Goal: Task Accomplishment & Management: Manage account settings

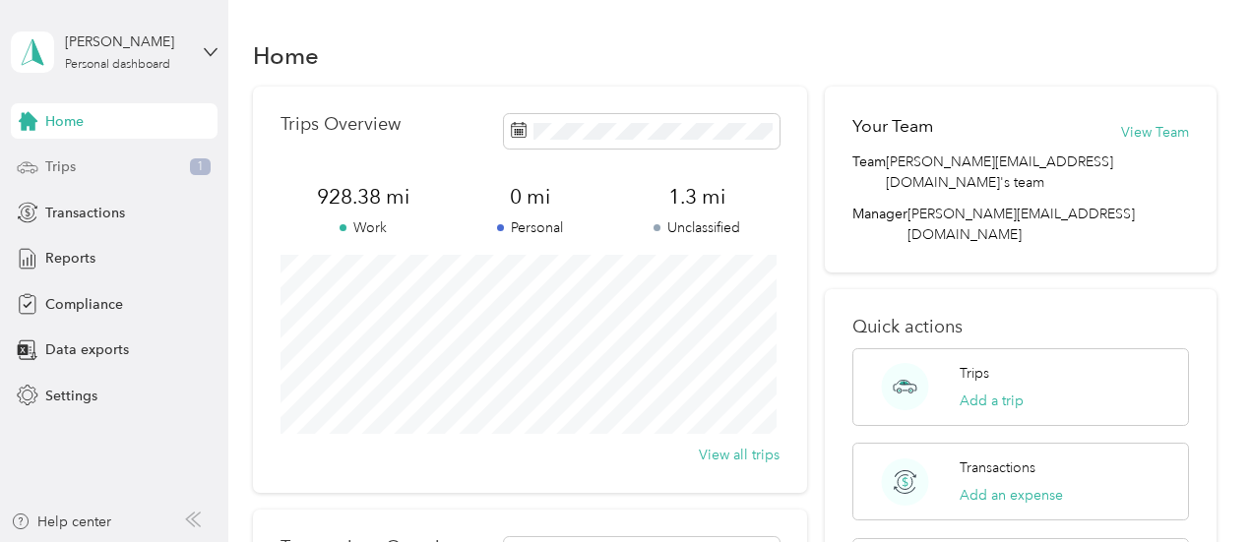
click at [81, 177] on div "Trips 1" at bounding box center [114, 167] width 207 height 35
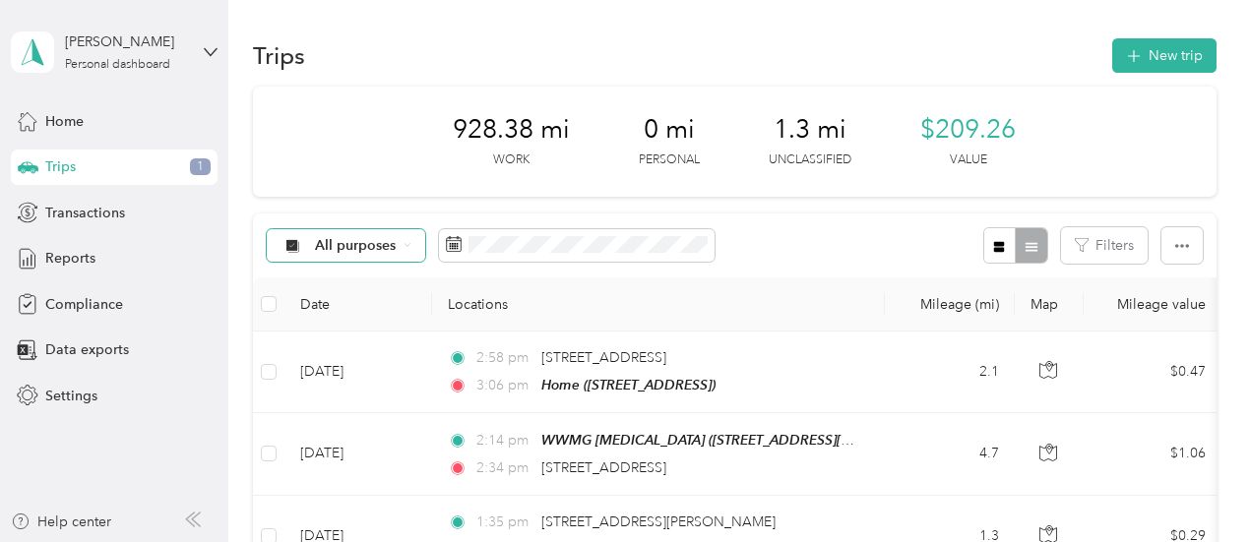
click at [403, 249] on icon at bounding box center [407, 245] width 8 height 8
click at [360, 308] on span "Unclassified" at bounding box center [379, 315] width 127 height 21
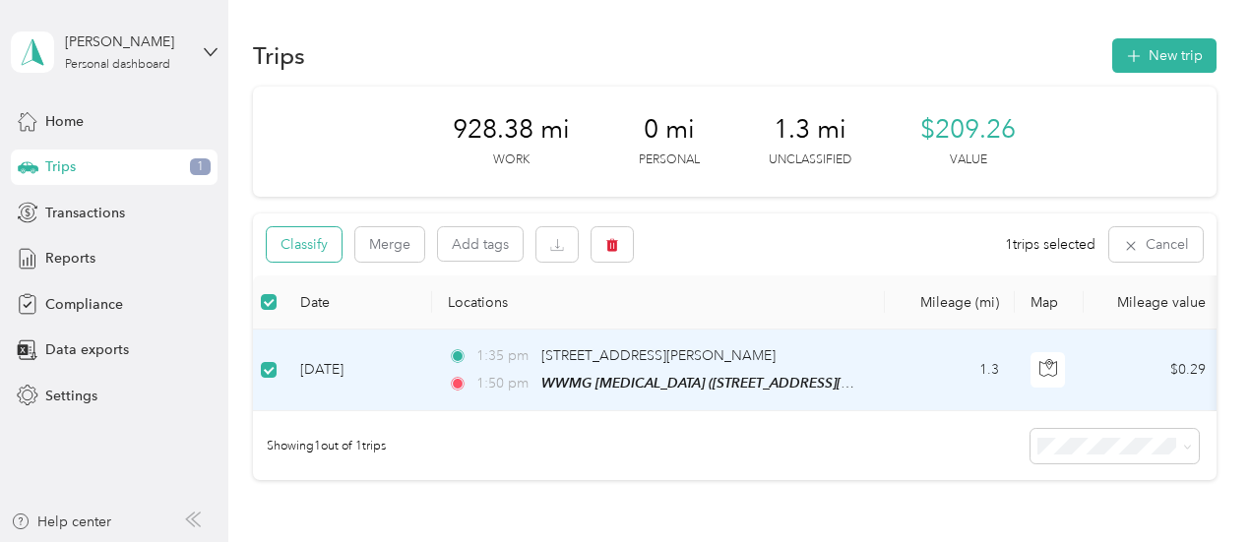
click at [307, 240] on button "Classify" at bounding box center [304, 244] width 75 height 34
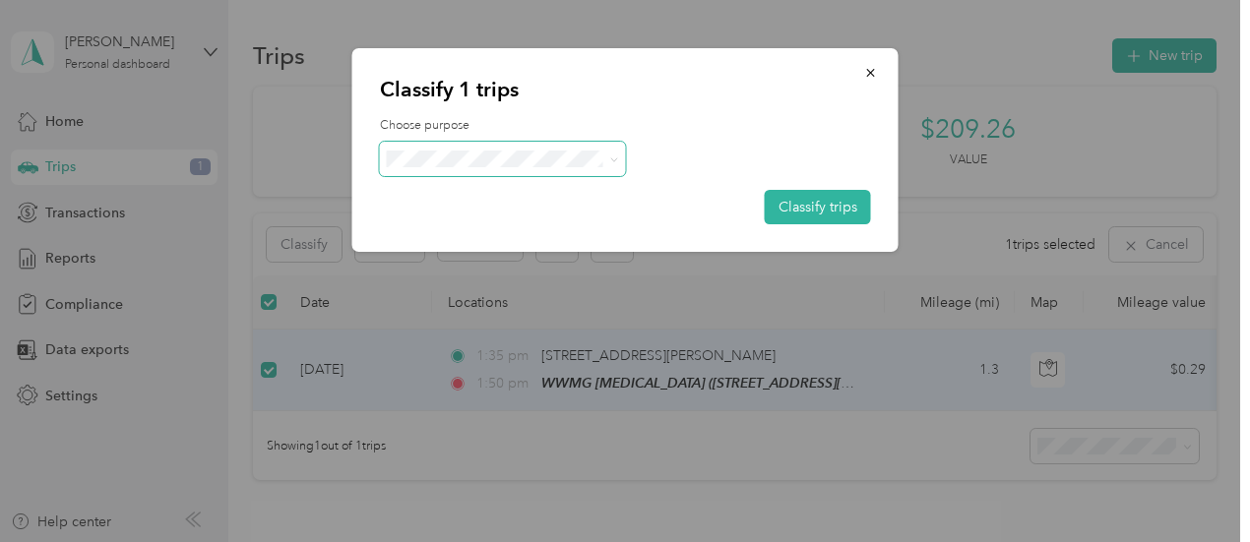
click at [612, 154] on span at bounding box center [613, 159] width 9 height 17
click at [618, 162] on span at bounding box center [503, 159] width 246 height 34
click at [477, 198] on li "Option Care Health" at bounding box center [503, 189] width 246 height 34
click at [793, 216] on button "Classify trips" at bounding box center [818, 207] width 106 height 34
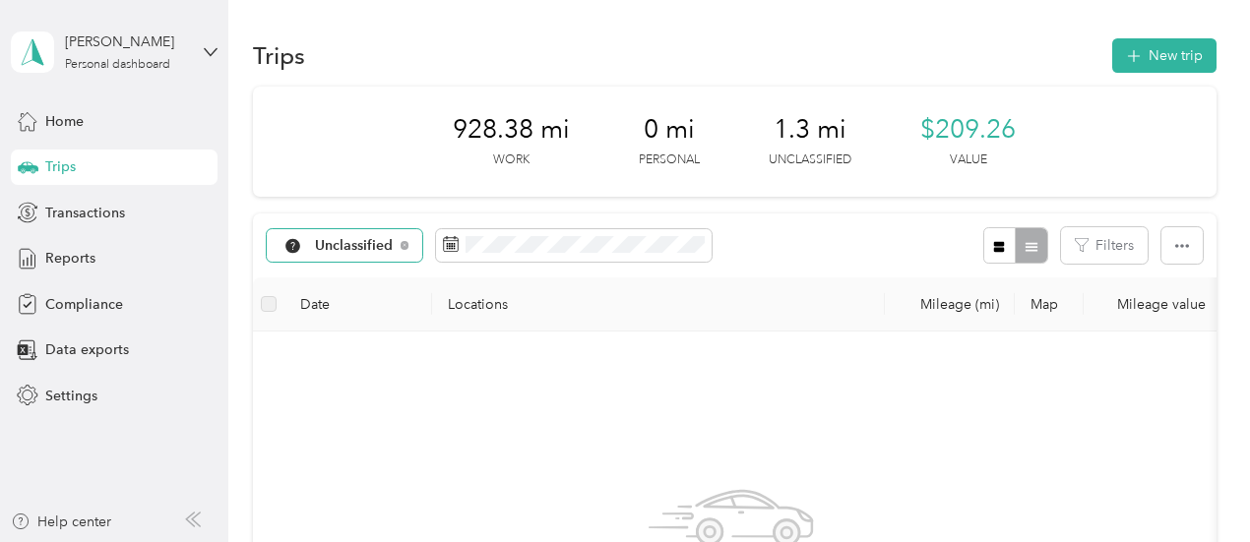
click at [413, 243] on div "Unclassified" at bounding box center [345, 245] width 156 height 33
click at [383, 345] on span "Option Care Health" at bounding box center [379, 350] width 127 height 21
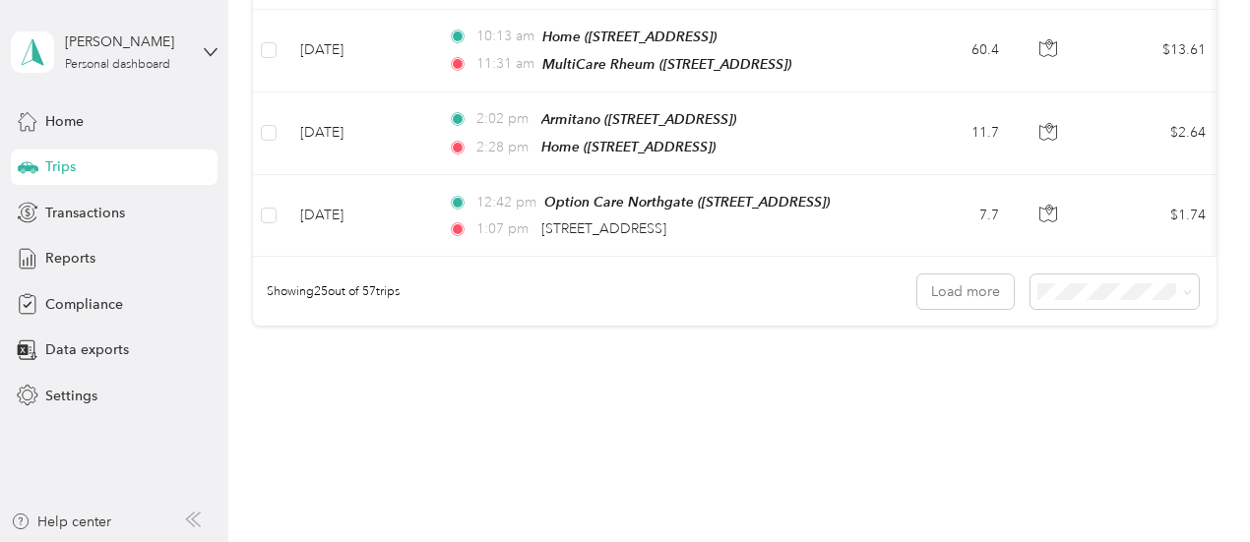
scroll to position [2159, 0]
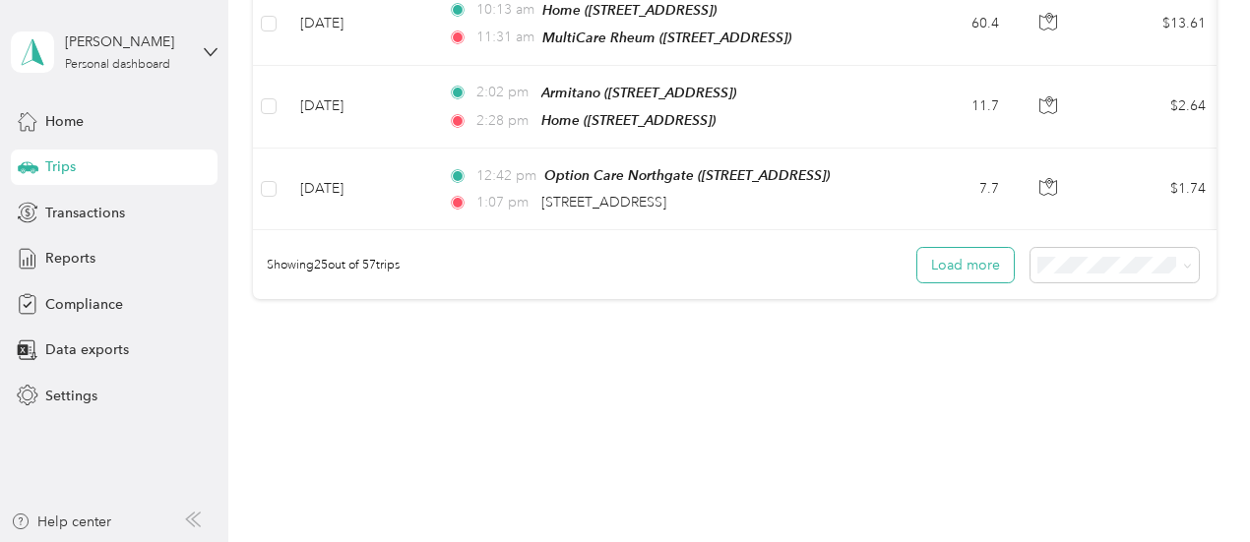
click at [980, 248] on button "Load more" at bounding box center [965, 265] width 96 height 34
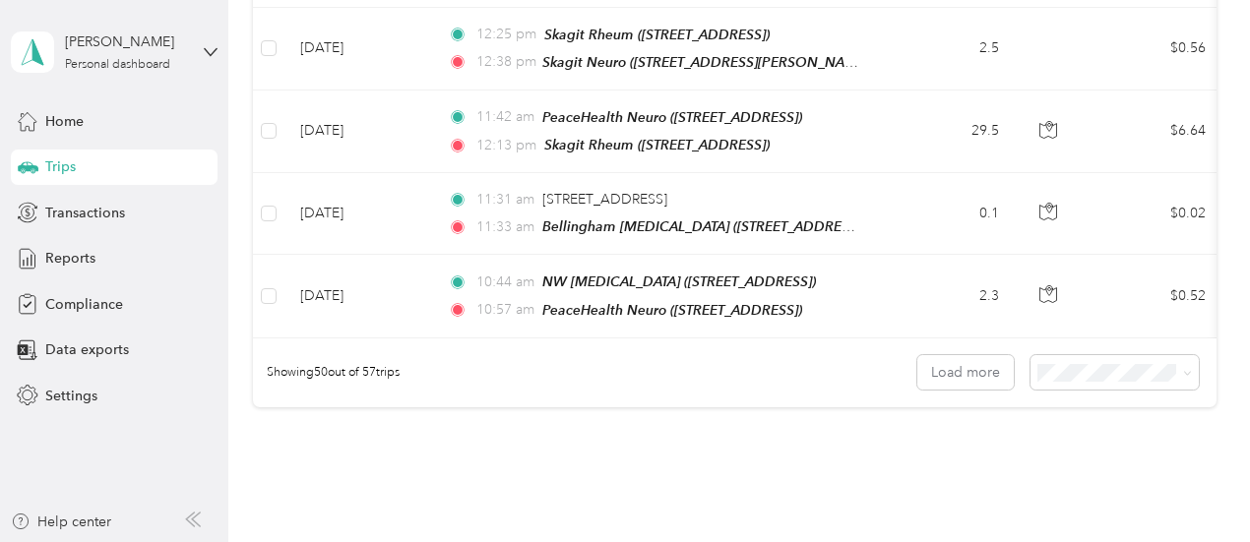
scroll to position [4174, 0]
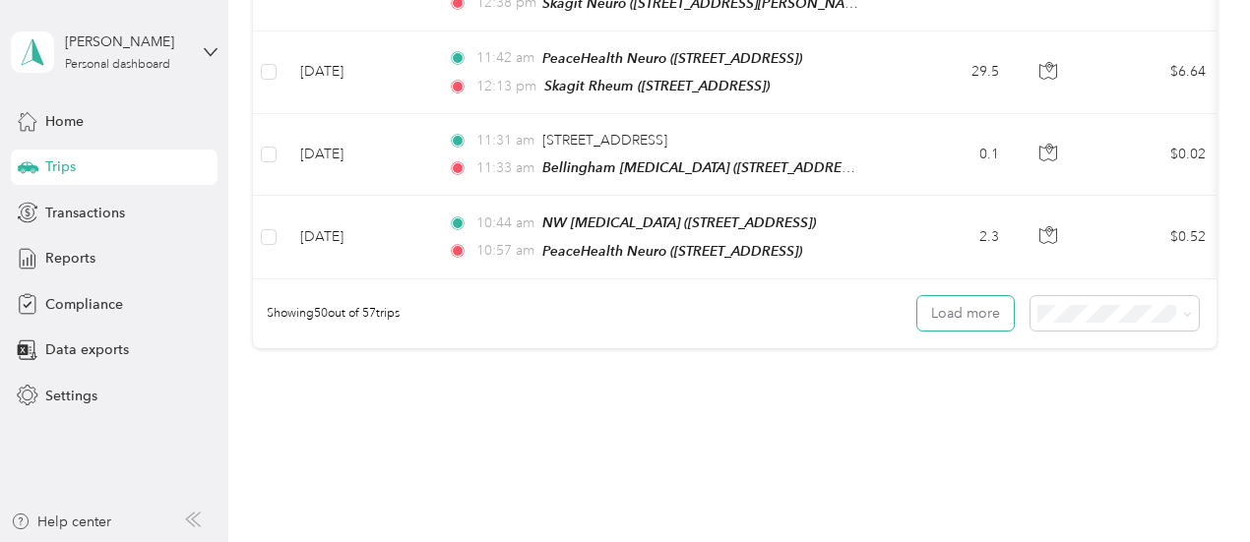
click at [964, 296] on button "Load more" at bounding box center [965, 313] width 96 height 34
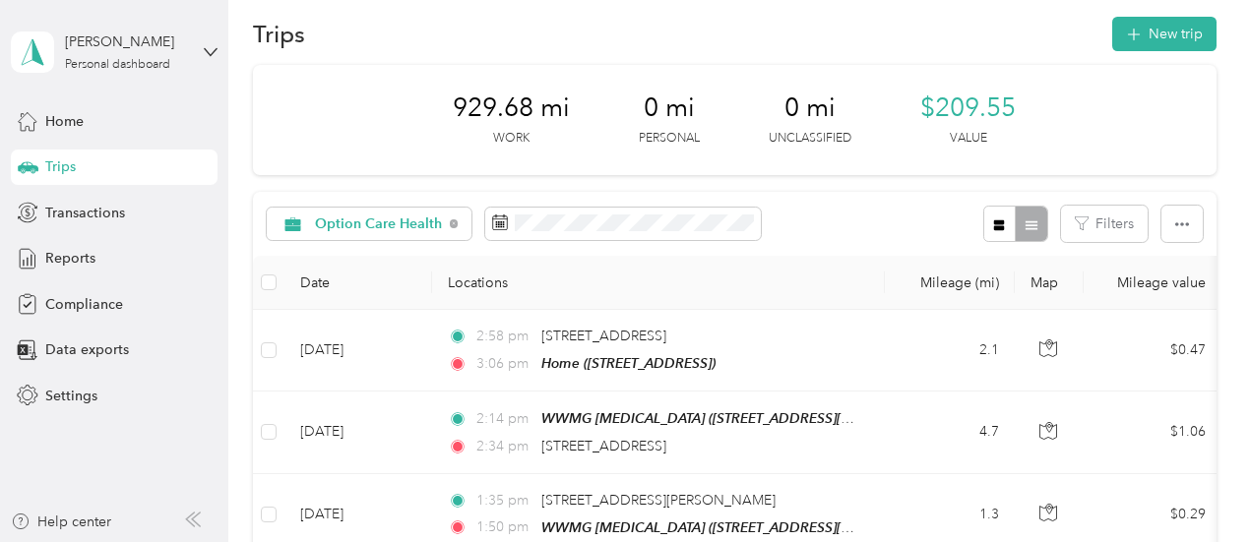
scroll to position [16, 0]
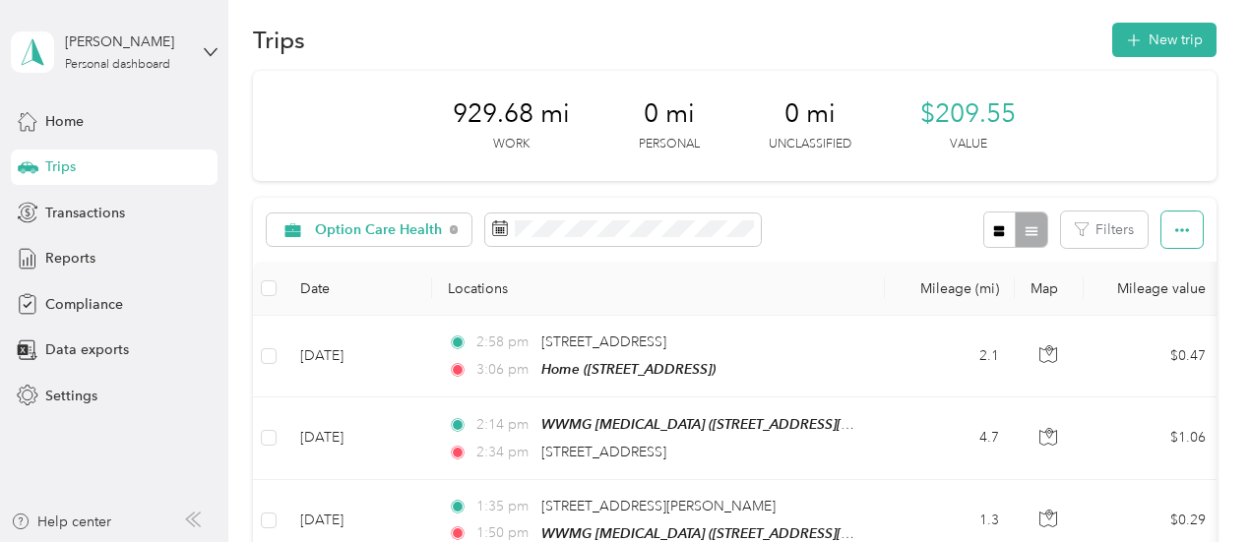
click at [1175, 233] on icon "button" at bounding box center [1182, 230] width 14 height 14
click at [1154, 306] on span "Export" at bounding box center [1148, 300] width 41 height 17
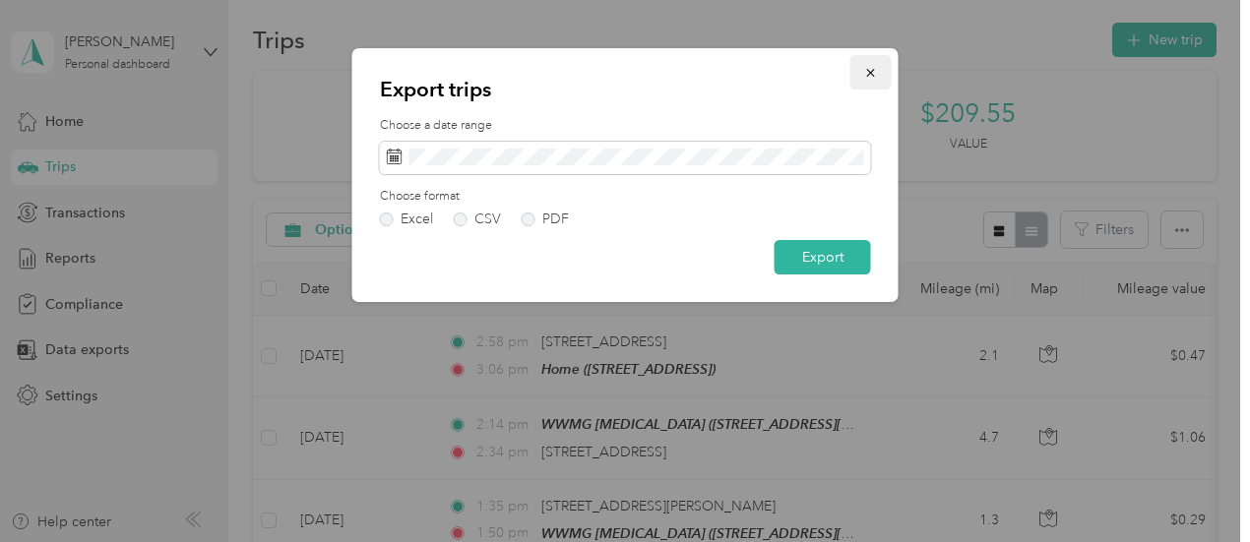
click at [874, 73] on icon "button" at bounding box center [871, 73] width 14 height 14
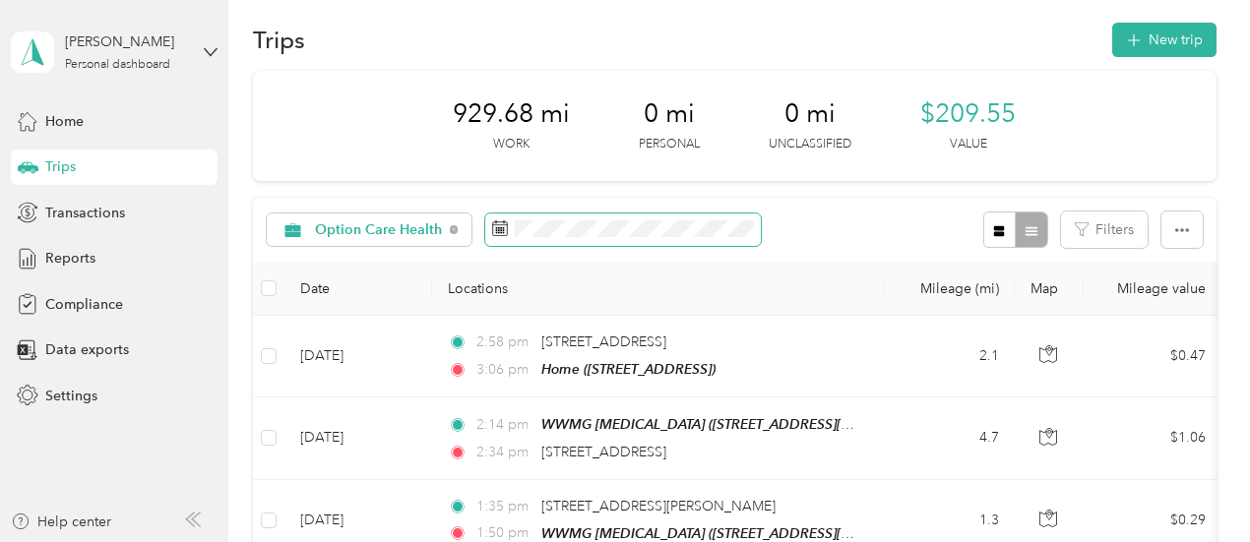
click at [497, 225] on icon at bounding box center [500, 228] width 16 height 16
click at [497, 226] on icon at bounding box center [500, 228] width 16 height 16
click at [498, 231] on icon at bounding box center [500, 228] width 16 height 16
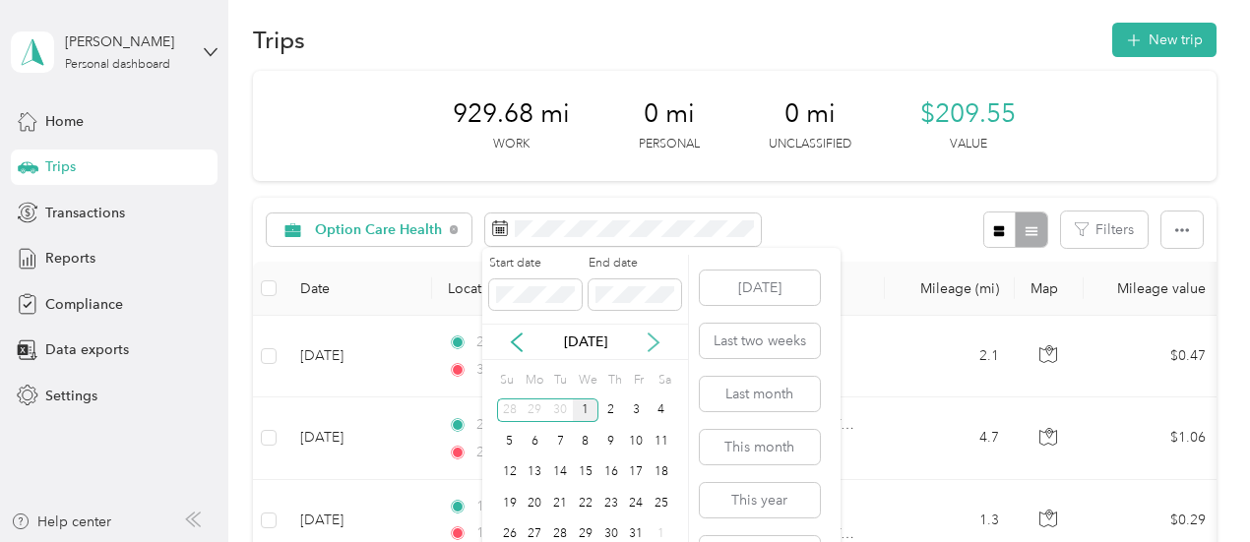
click at [654, 342] on icon at bounding box center [654, 343] width 20 height 20
click at [510, 336] on icon at bounding box center [517, 343] width 20 height 20
click at [581, 406] on div "1" at bounding box center [586, 411] width 26 height 25
click at [640, 303] on span at bounding box center [634, 294] width 93 height 31
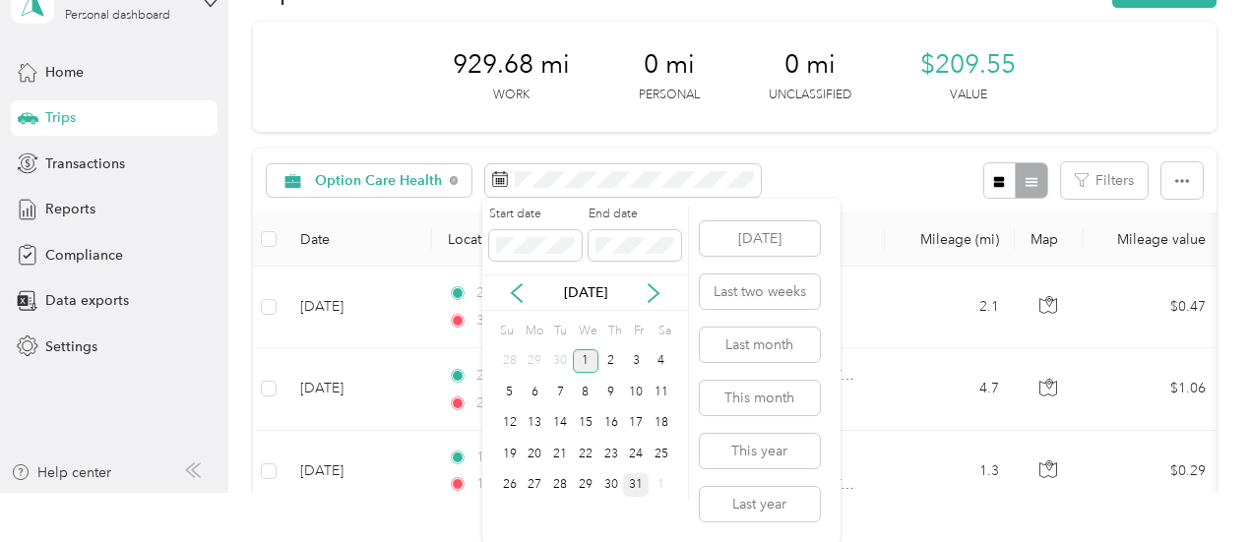
click at [630, 482] on div "31" at bounding box center [636, 485] width 26 height 25
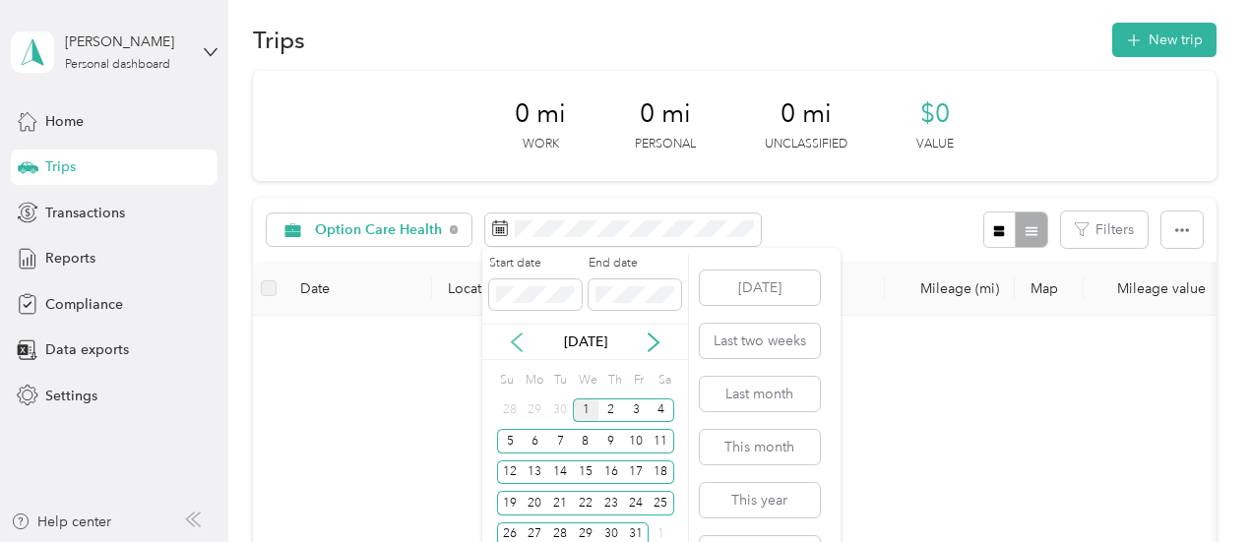
click at [518, 335] on icon at bounding box center [517, 343] width 20 height 20
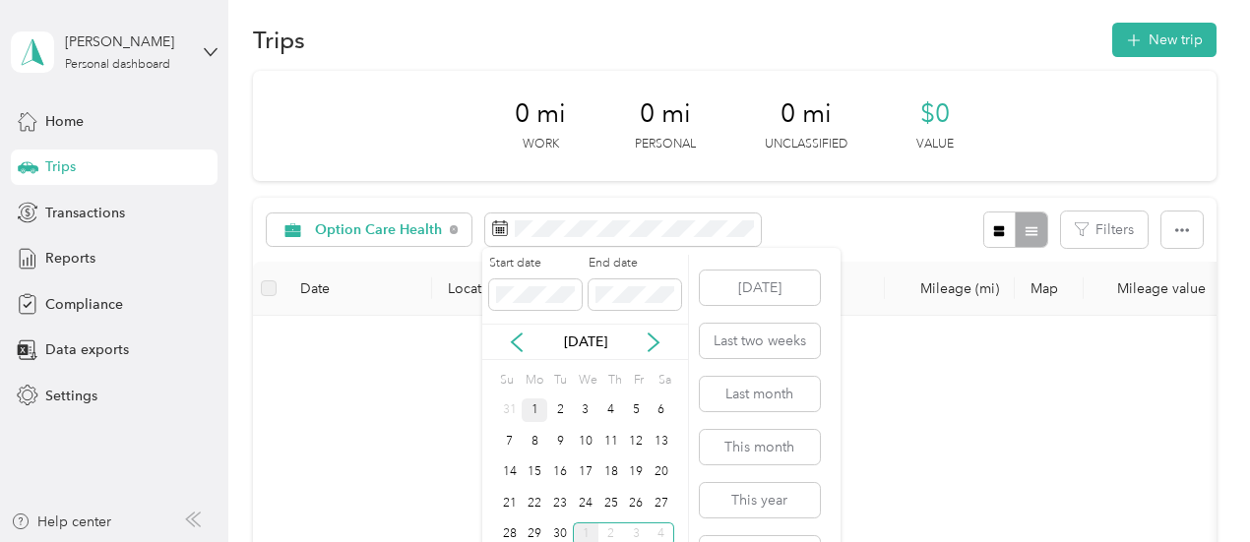
click at [542, 410] on div "1" at bounding box center [535, 411] width 26 height 25
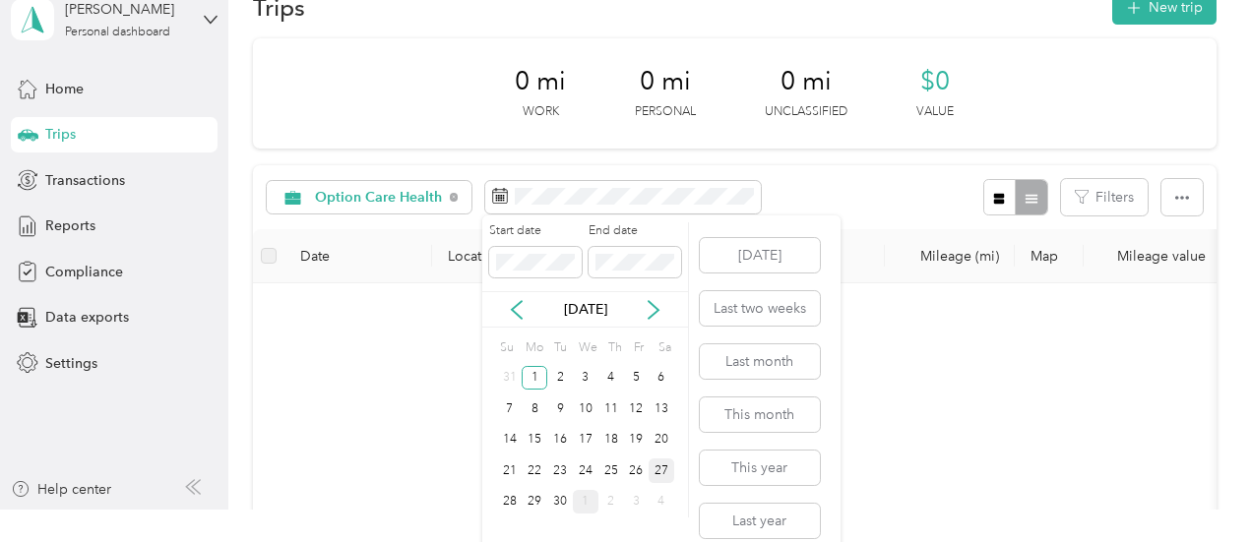
scroll to position [49, 0]
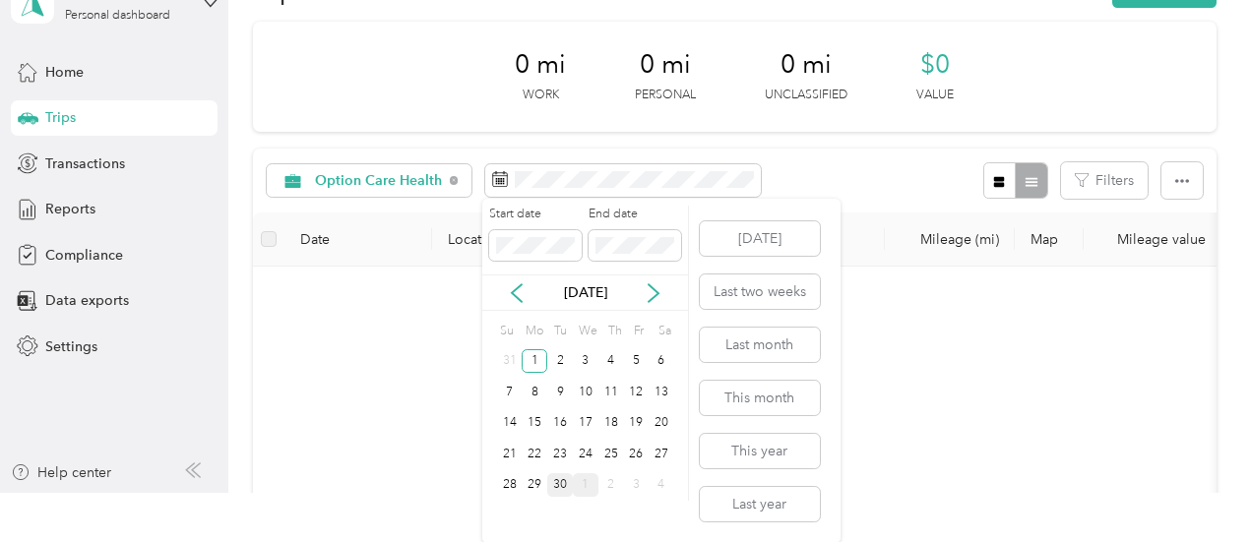
click at [563, 486] on div "30" at bounding box center [560, 485] width 26 height 25
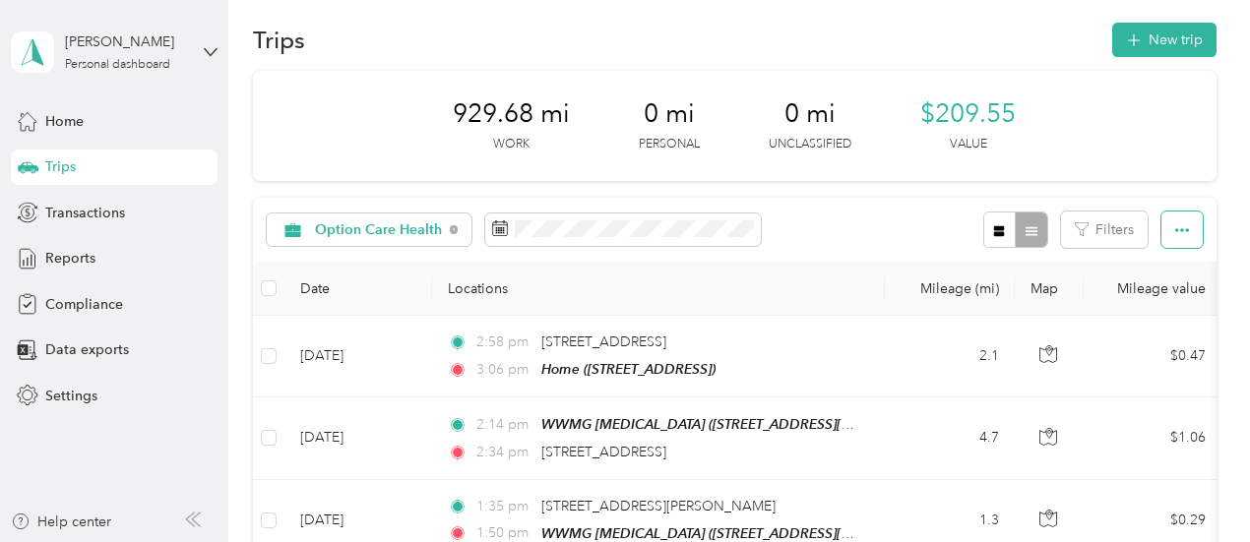
click at [1167, 237] on button "button" at bounding box center [1181, 230] width 41 height 36
click at [1155, 297] on span "Export" at bounding box center [1148, 300] width 41 height 17
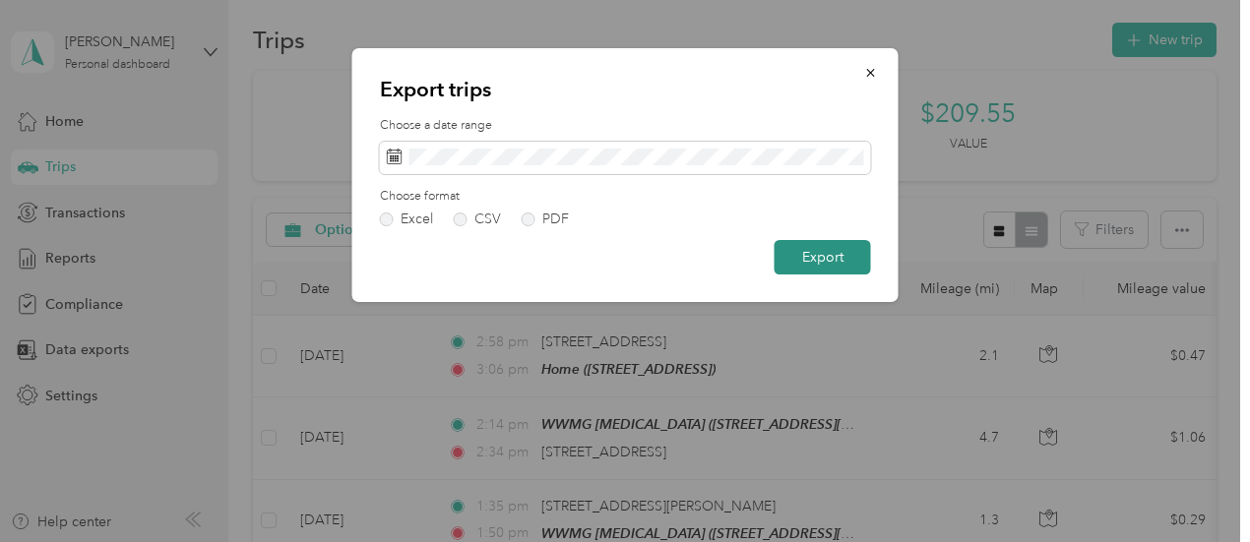
click at [834, 252] on button "Export" at bounding box center [822, 257] width 96 height 34
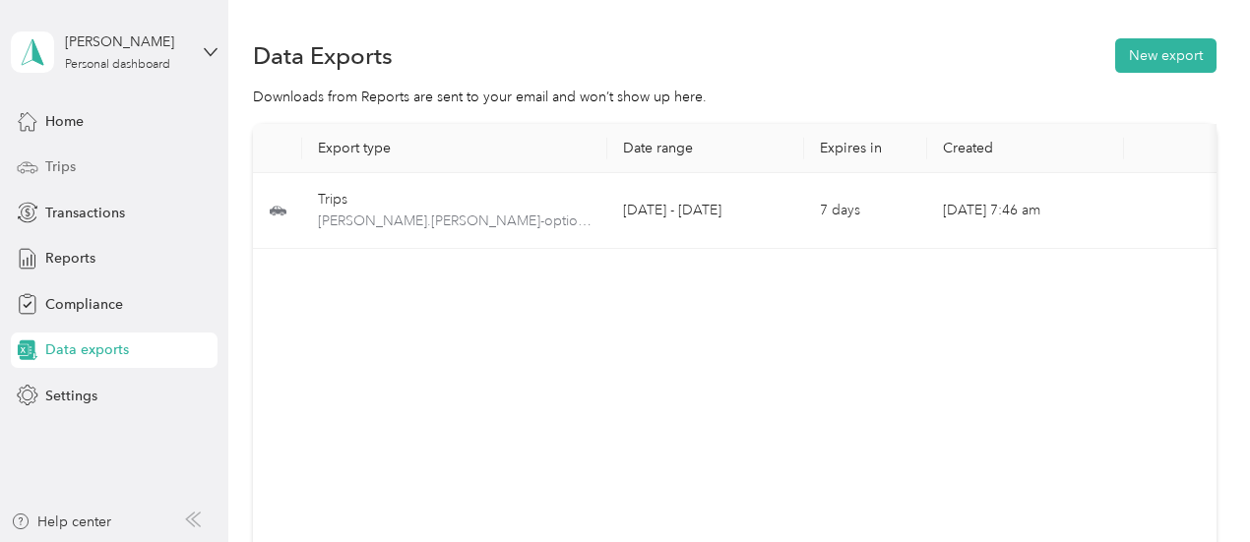
click at [54, 167] on span "Trips" at bounding box center [60, 166] width 31 height 21
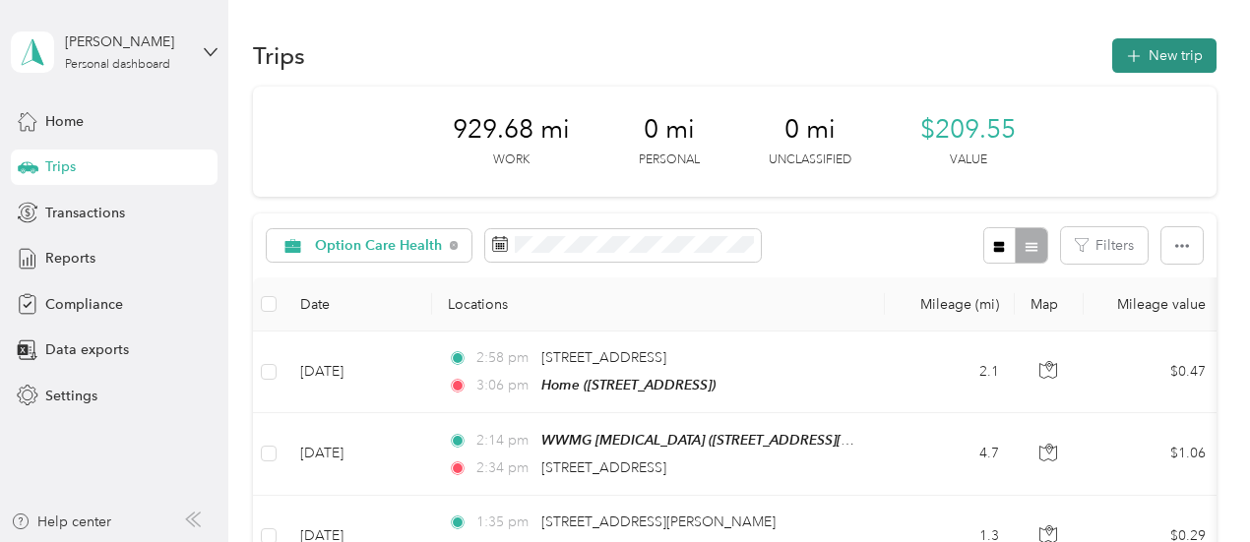
click at [1170, 53] on button "New trip" at bounding box center [1164, 55] width 104 height 34
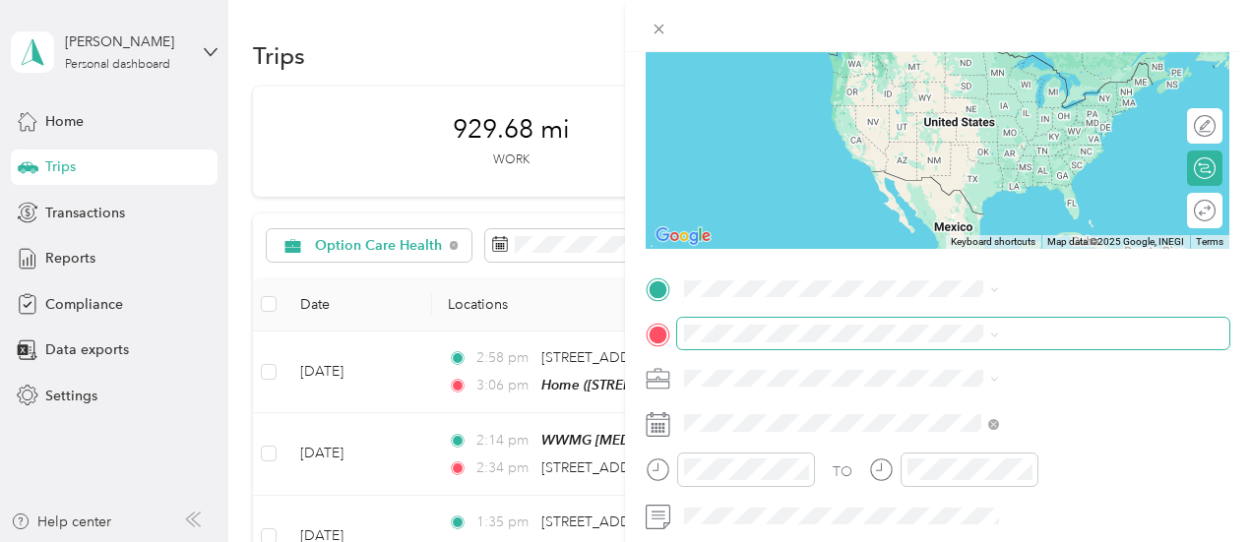
scroll to position [295, 0]
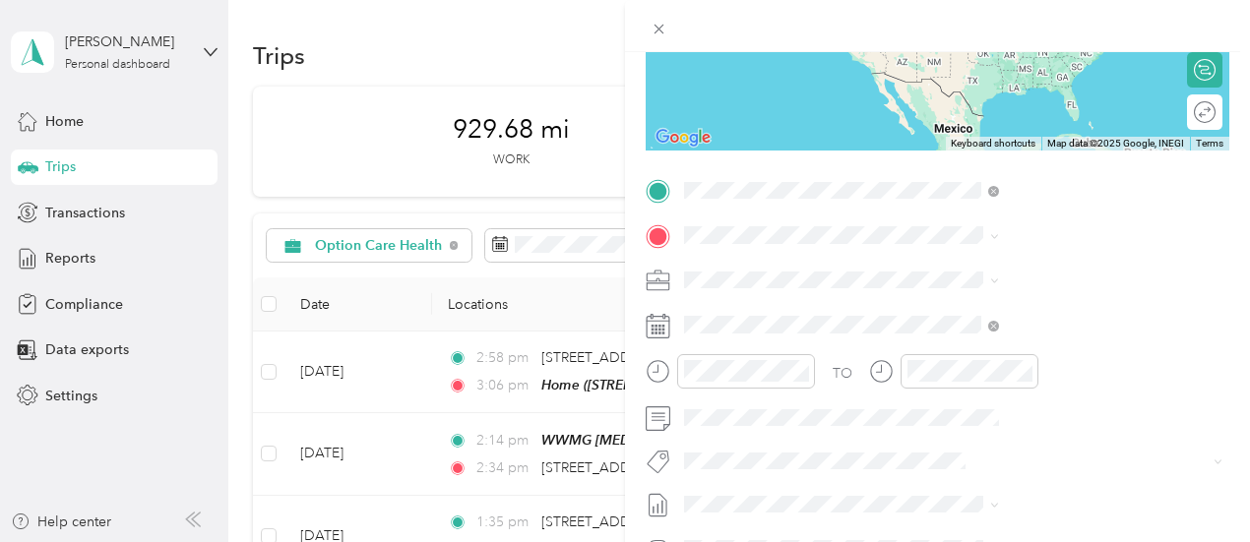
click at [959, 298] on div "Home [STREET_ADDRESS]" at bounding box center [991, 280] width 125 height 41
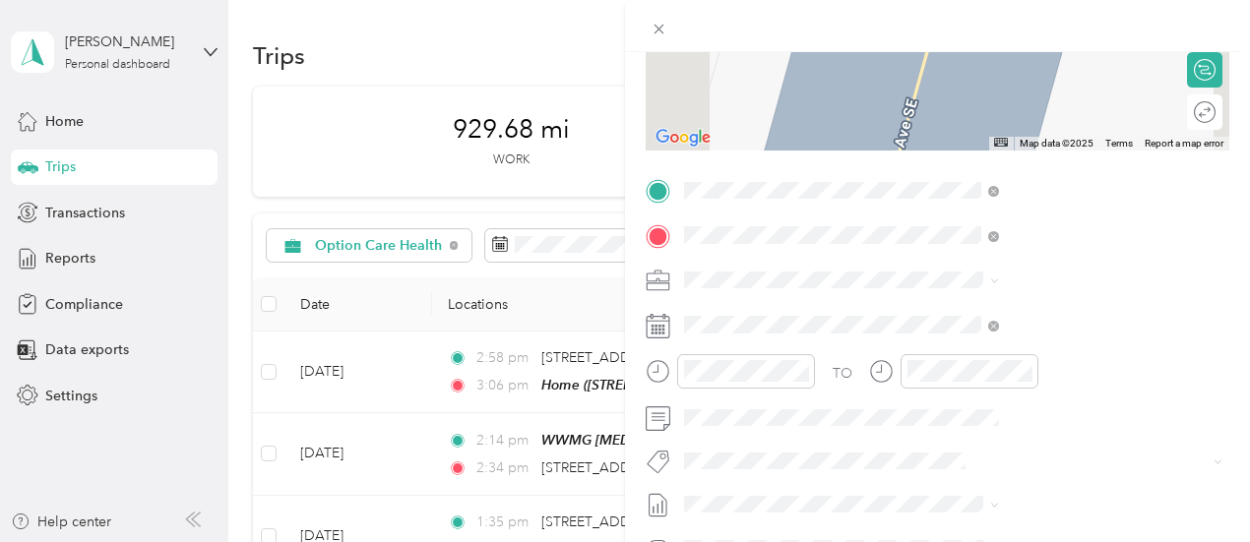
click at [1002, 345] on div "PeaceHealth Neuro [STREET_ADDRESS]" at bounding box center [991, 324] width 125 height 41
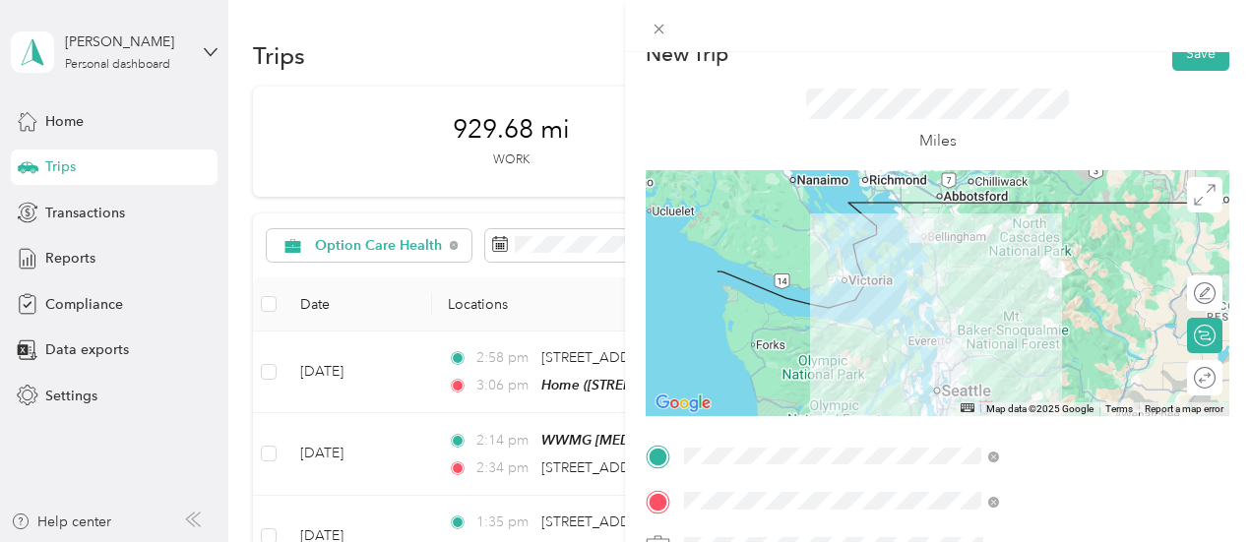
scroll to position [0, 0]
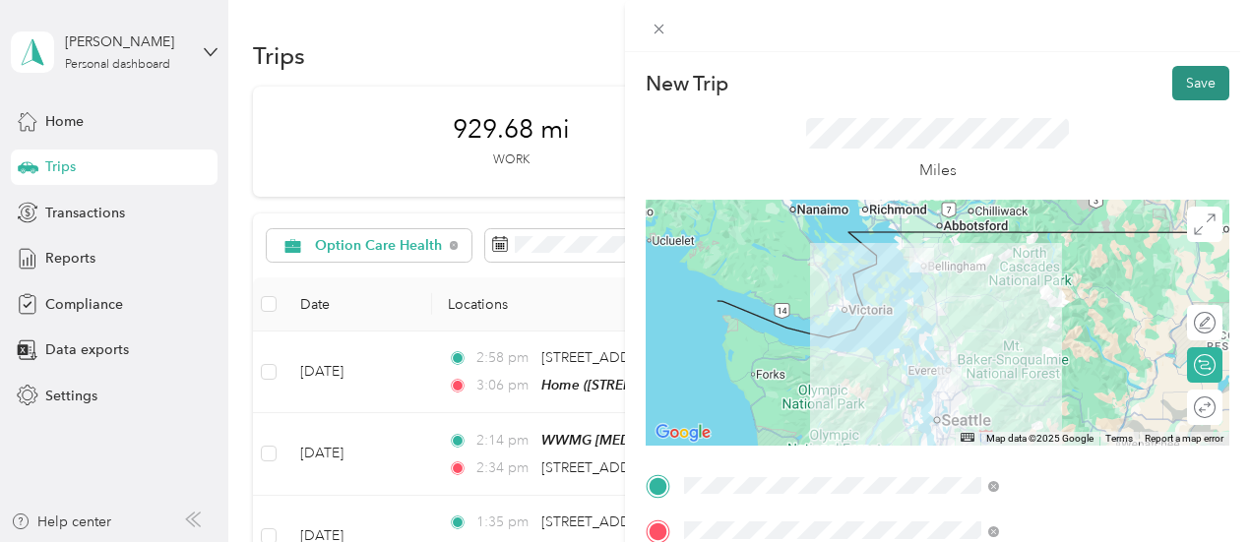
click at [1197, 84] on button "Save" at bounding box center [1200, 83] width 57 height 34
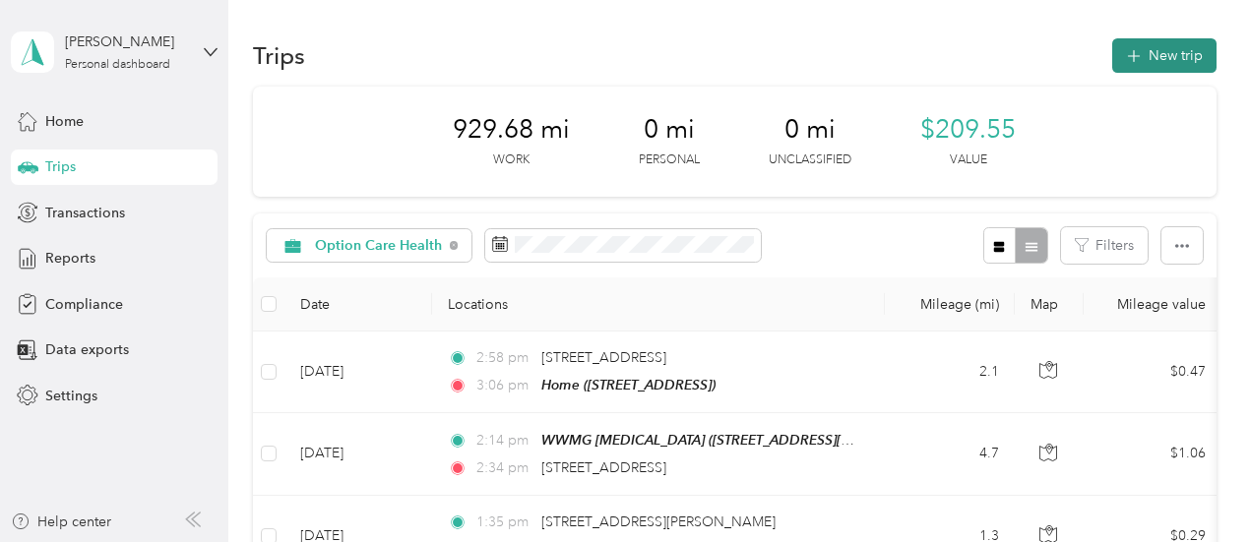
click at [1181, 64] on button "New trip" at bounding box center [1164, 55] width 104 height 34
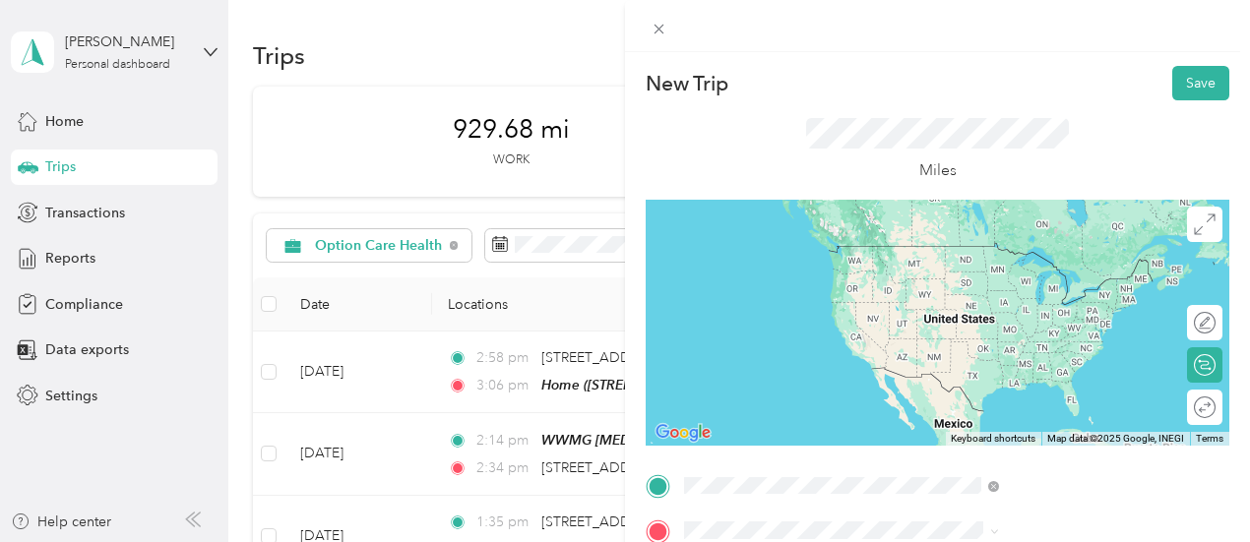
click at [981, 285] on div "Home [STREET_ADDRESS]" at bounding box center [991, 264] width 125 height 41
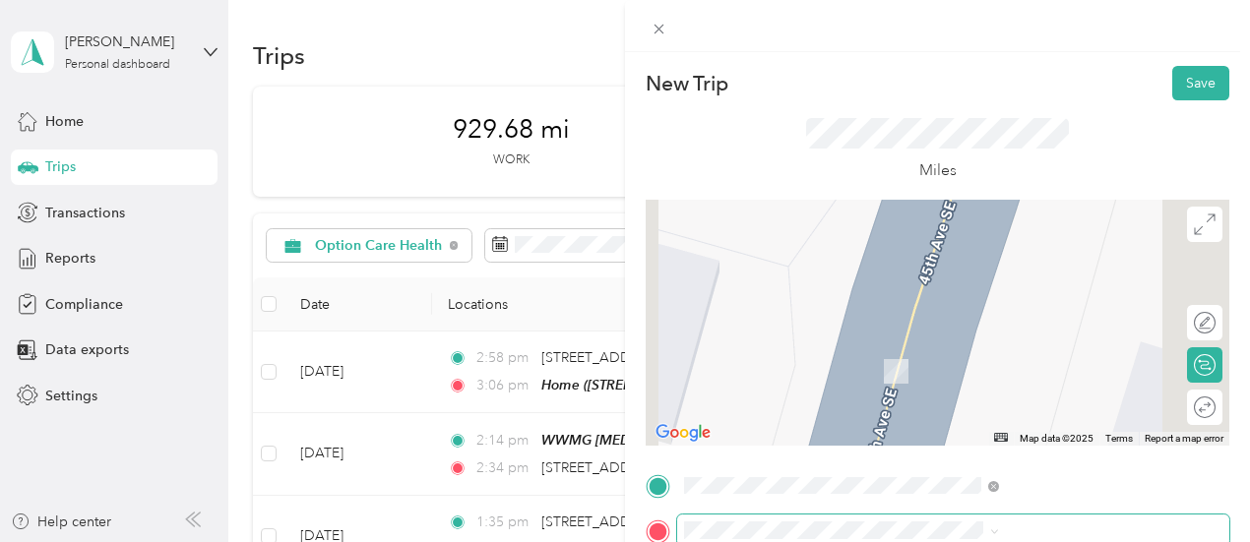
click at [950, 519] on span at bounding box center [953, 530] width 552 height 31
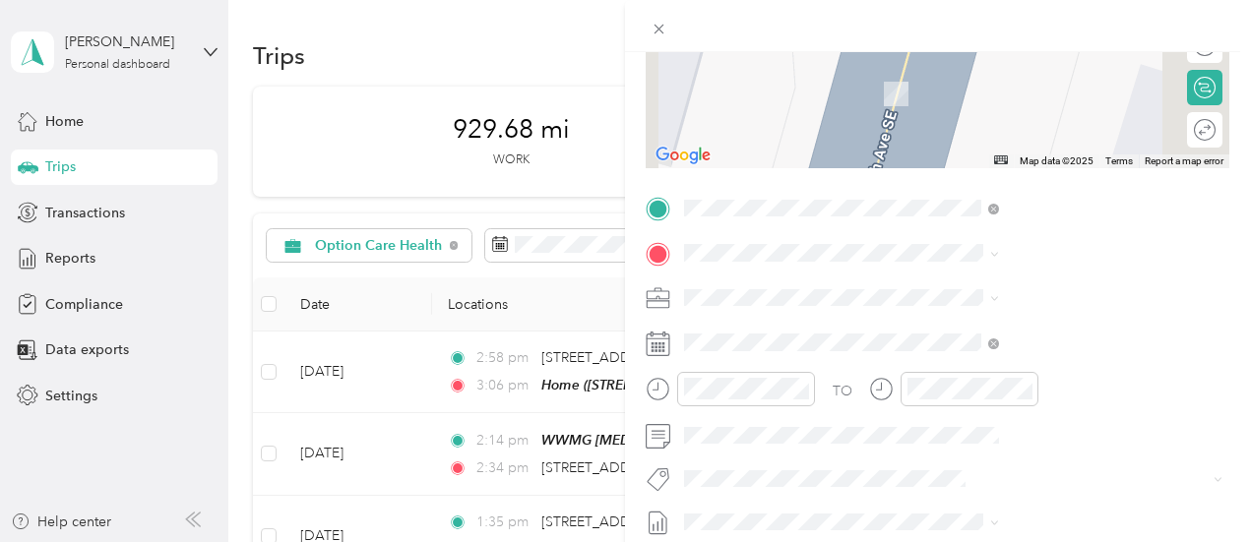
scroll to position [295, 0]
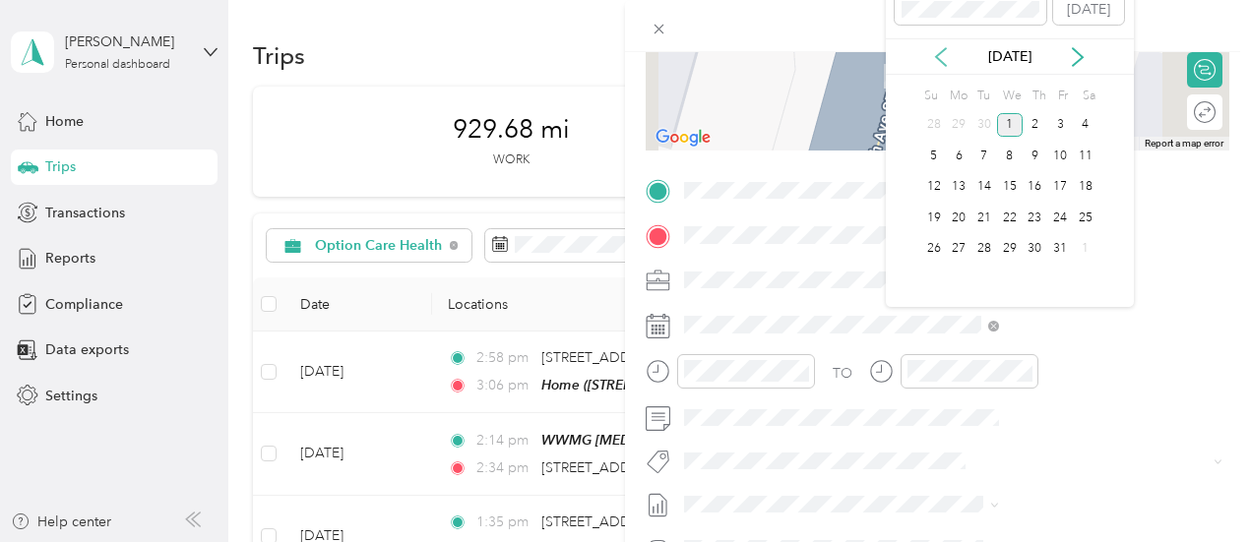
click at [939, 52] on icon at bounding box center [941, 57] width 10 height 18
click at [1057, 156] on div "12" at bounding box center [1060, 156] width 26 height 25
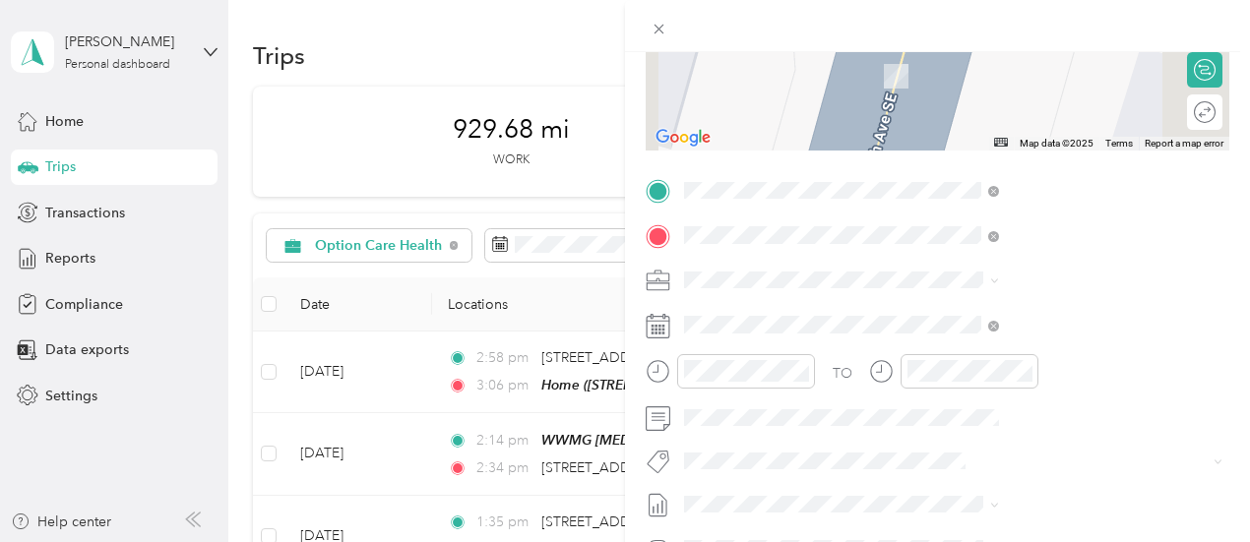
click at [1010, 328] on span "[STREET_ADDRESS]" at bounding box center [991, 335] width 125 height 17
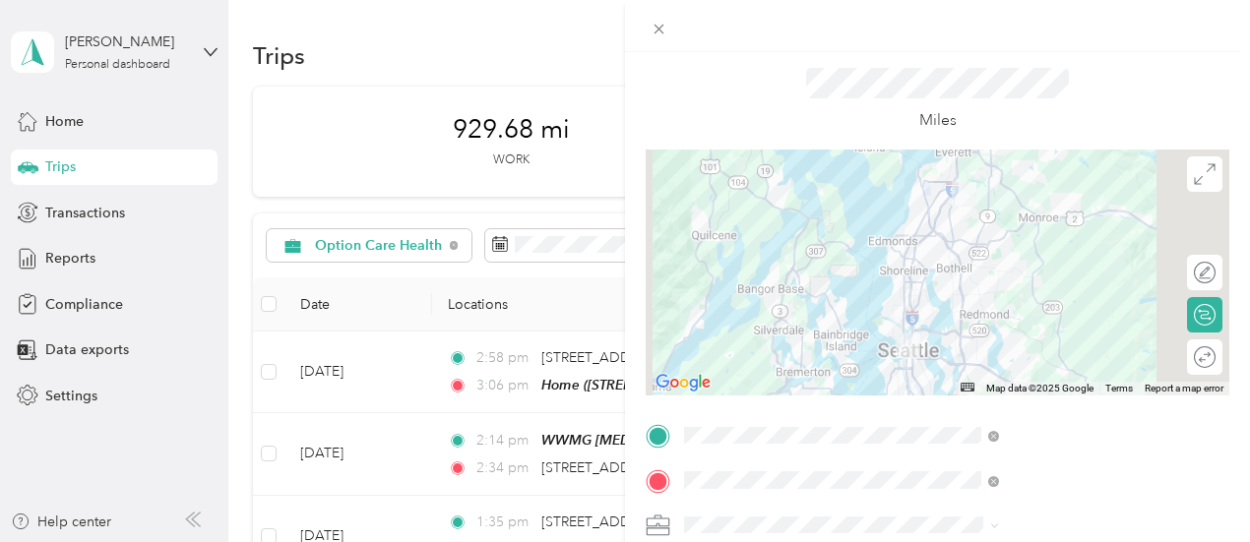
scroll to position [0, 0]
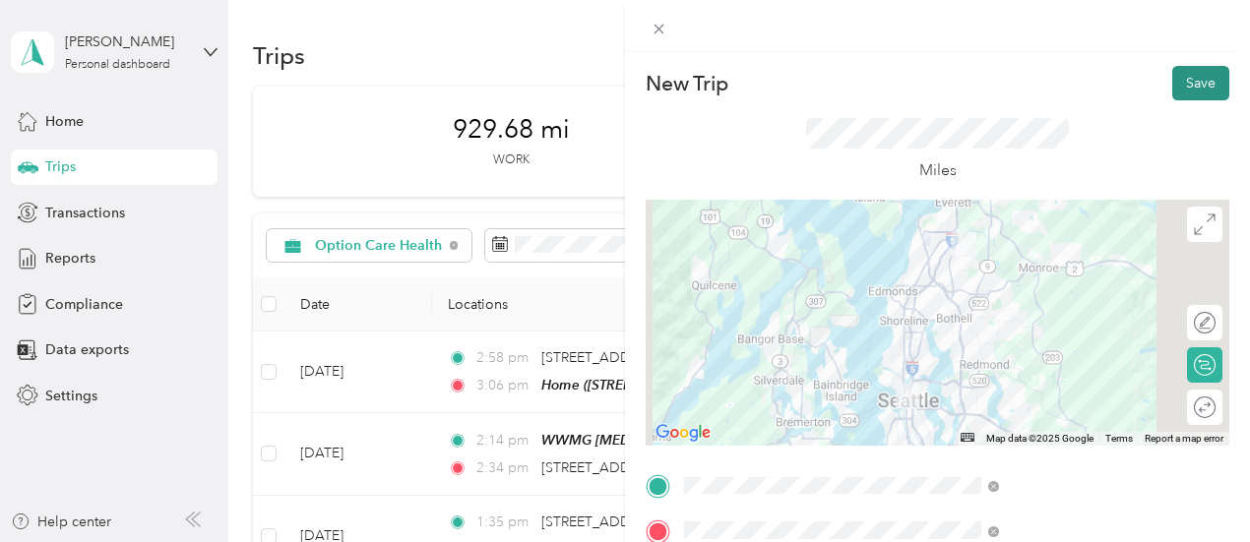
click at [1172, 84] on button "Save" at bounding box center [1200, 83] width 57 height 34
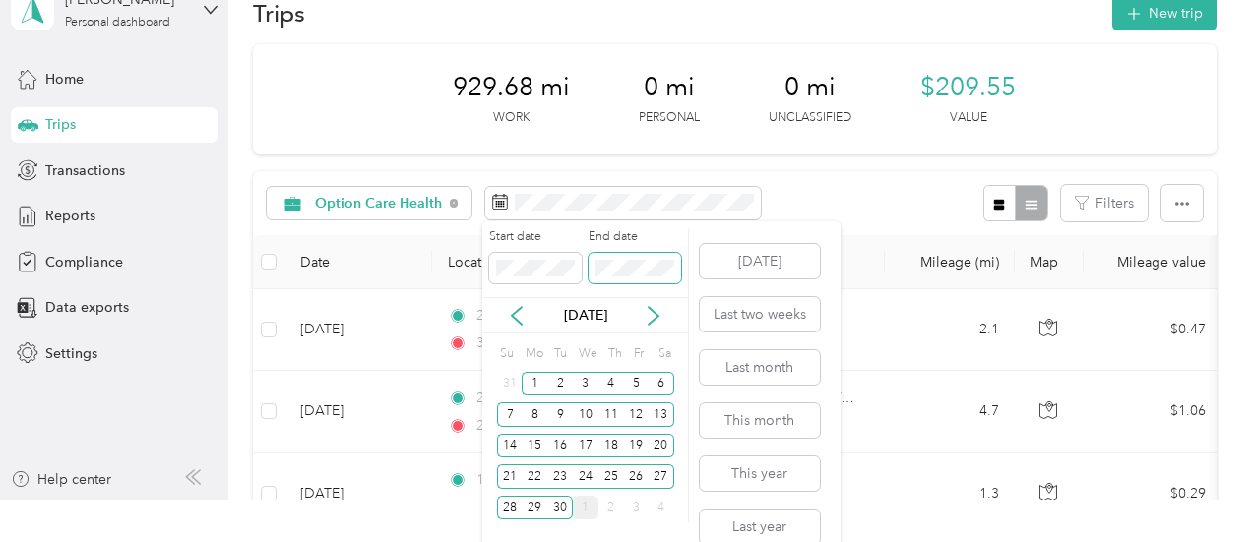
scroll to position [65, 0]
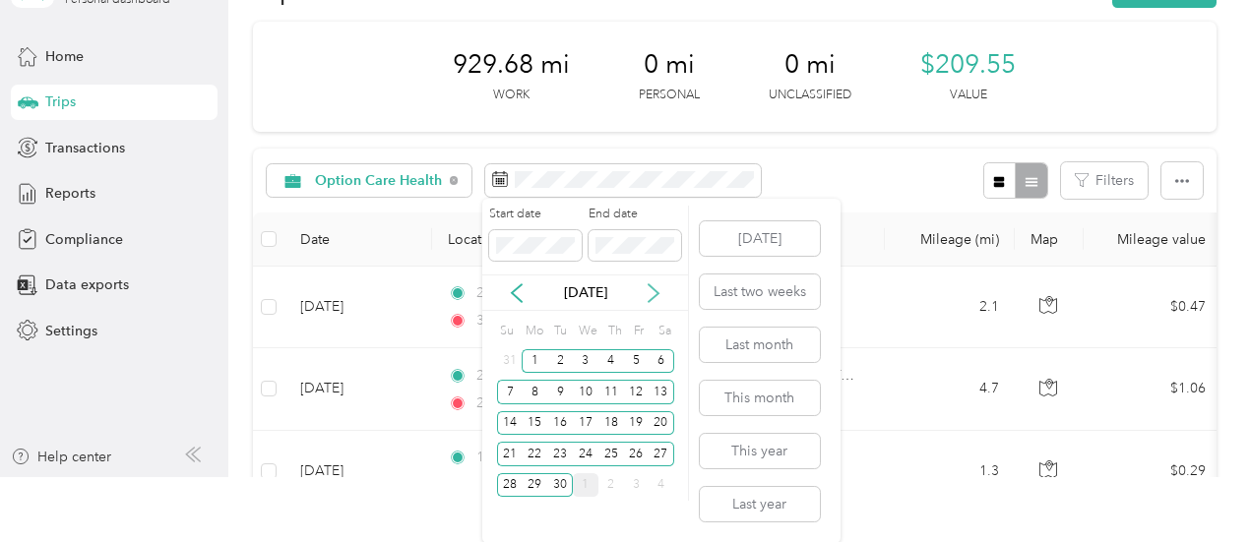
click at [656, 294] on icon at bounding box center [653, 293] width 10 height 18
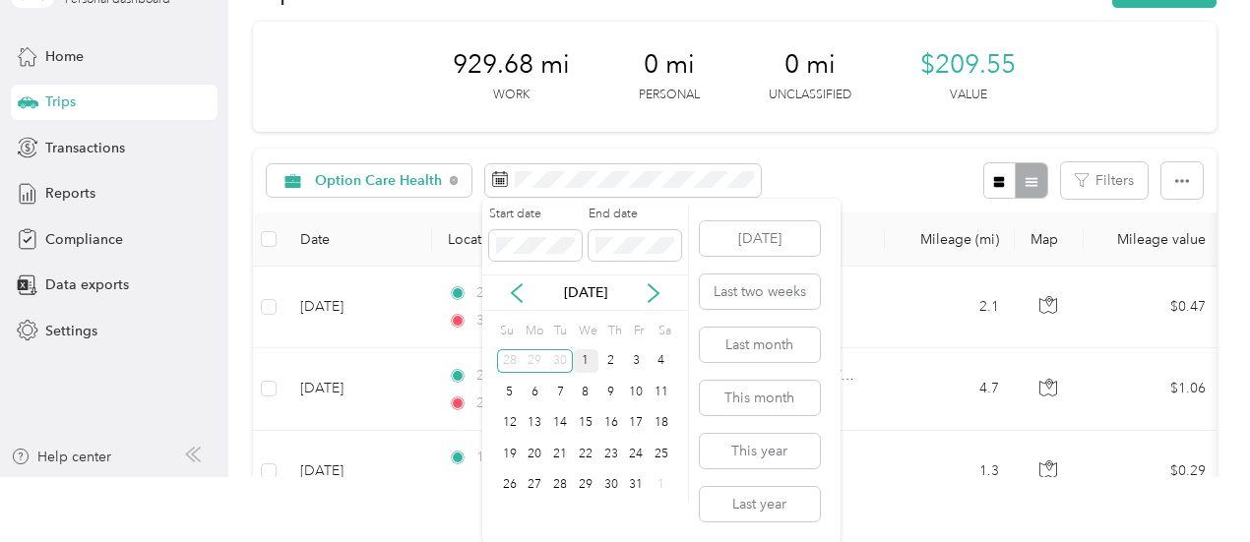
click at [583, 357] on div "1" at bounding box center [586, 361] width 26 height 25
click at [590, 362] on div "1" at bounding box center [586, 361] width 26 height 25
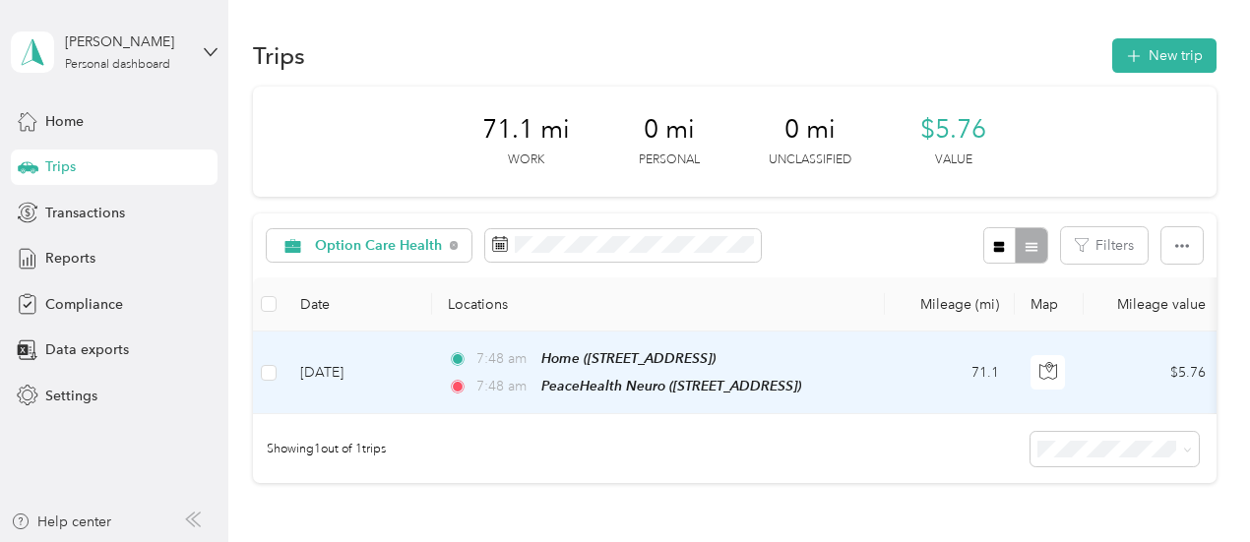
scroll to position [98, 0]
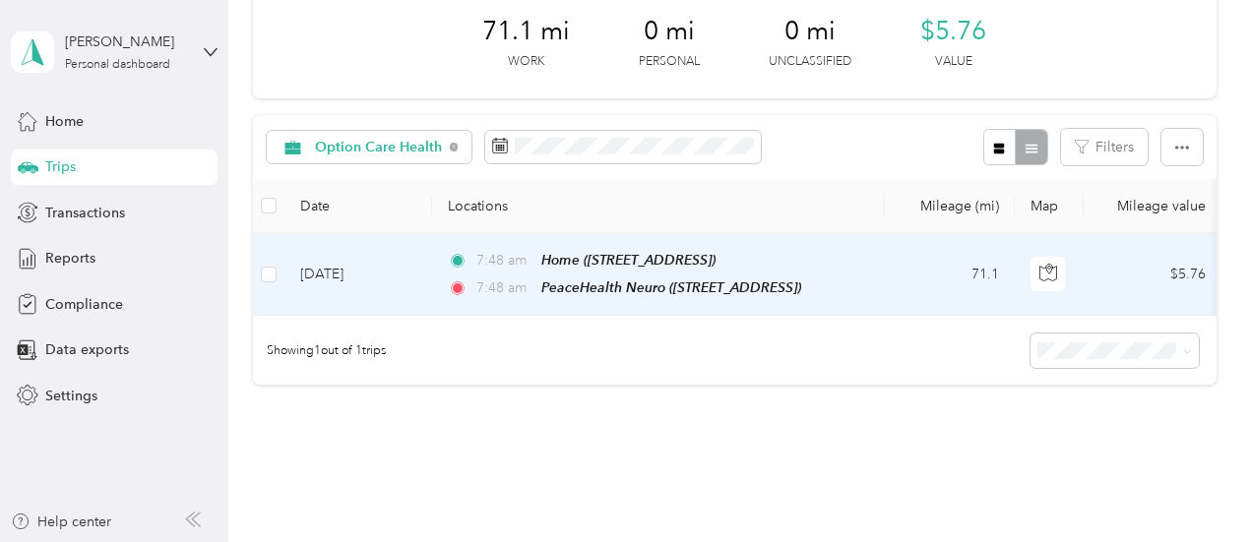
click at [856, 257] on div "7:48 am Home ([STREET_ADDRESS])" at bounding box center [654, 260] width 413 height 23
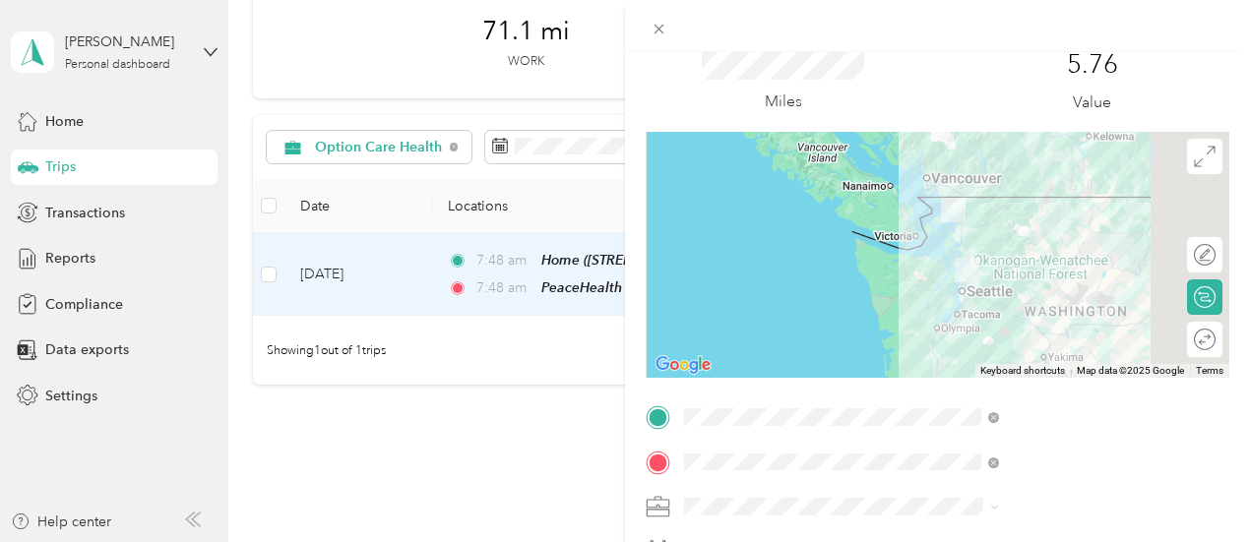
scroll to position [197, 0]
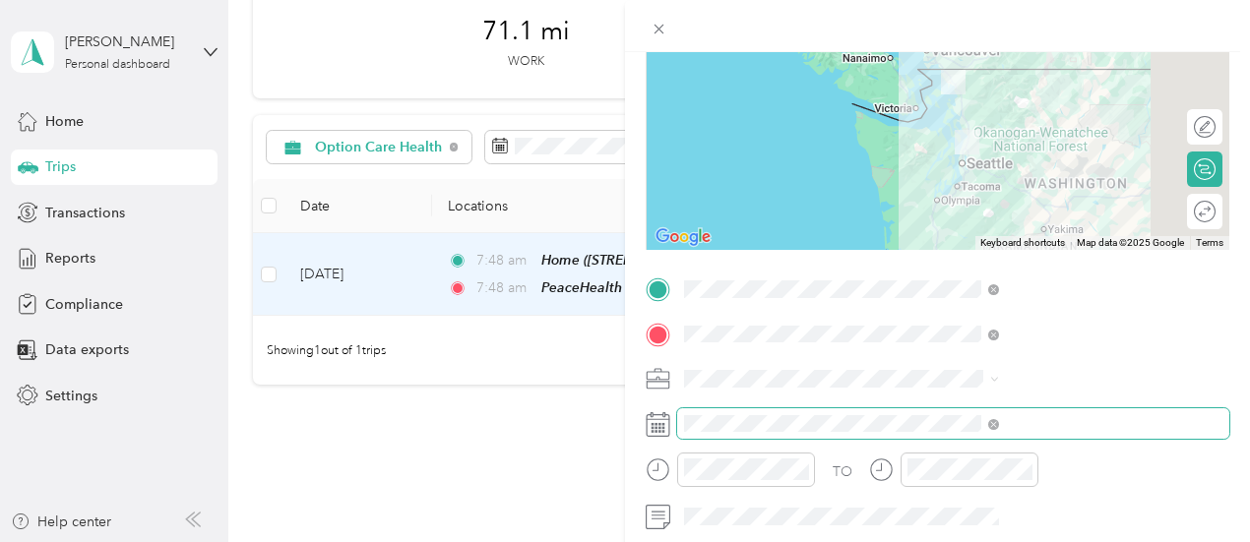
click at [1075, 434] on span at bounding box center [953, 423] width 552 height 31
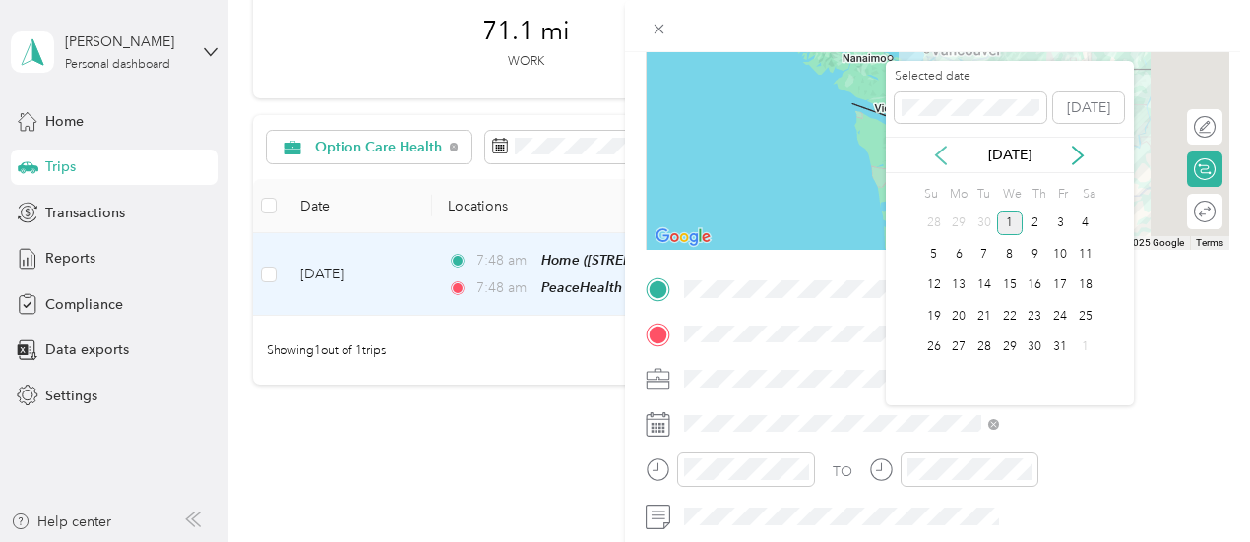
click at [942, 160] on icon at bounding box center [941, 156] width 10 height 18
click at [964, 253] on div "8" at bounding box center [959, 254] width 26 height 25
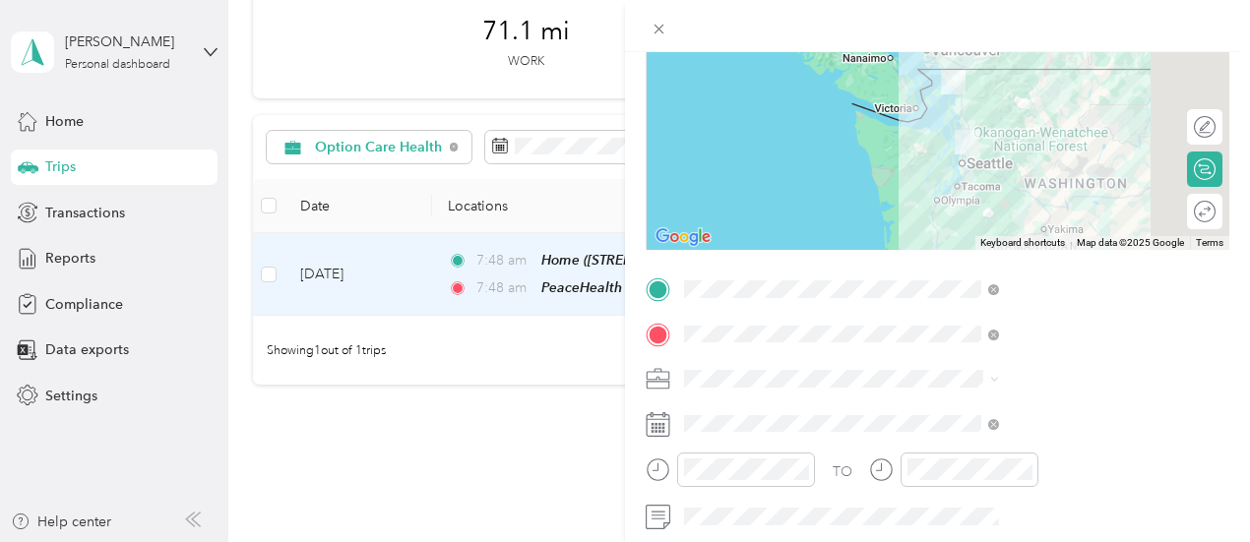
click at [748, 460] on div "Trip details Save This trip cannot be edited because it is either under review,…" at bounding box center [625, 271] width 1250 height 542
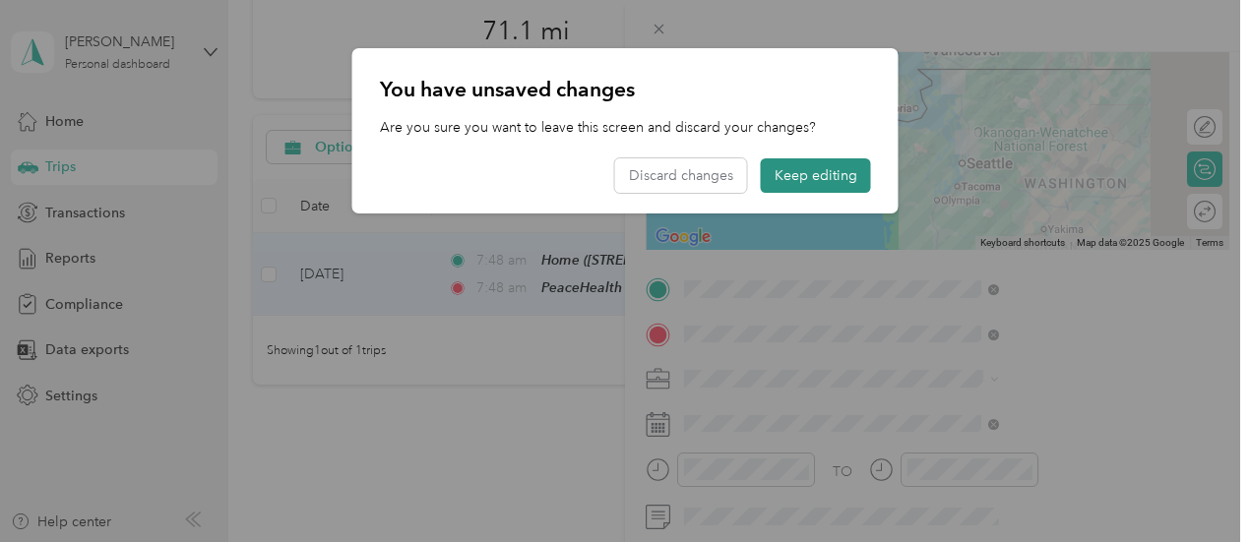
click at [851, 175] on button "Keep editing" at bounding box center [816, 175] width 110 height 34
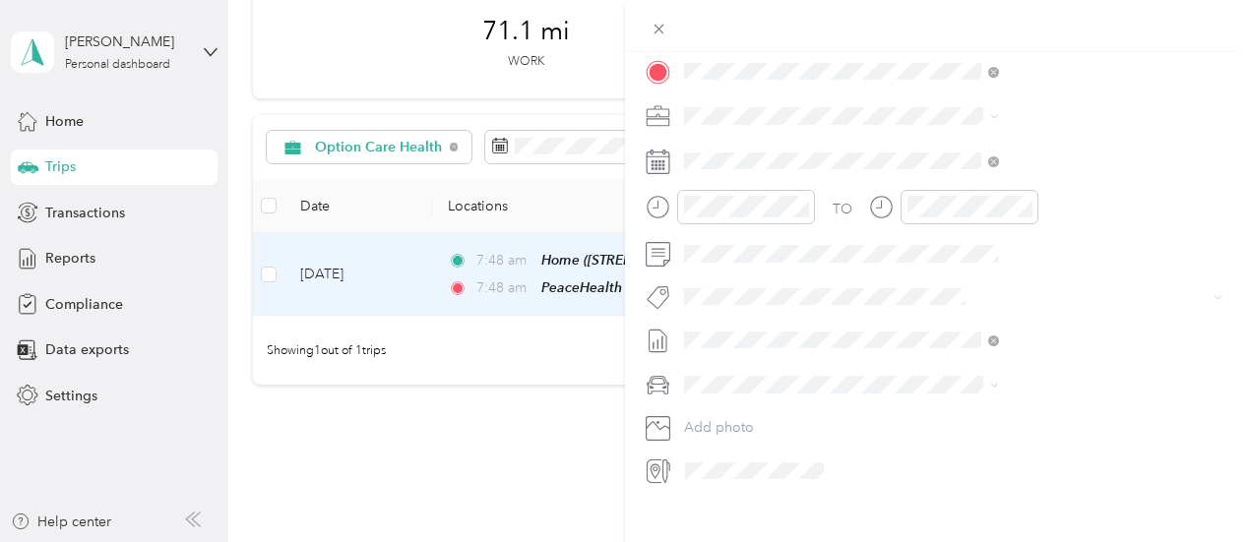
scroll to position [490, 0]
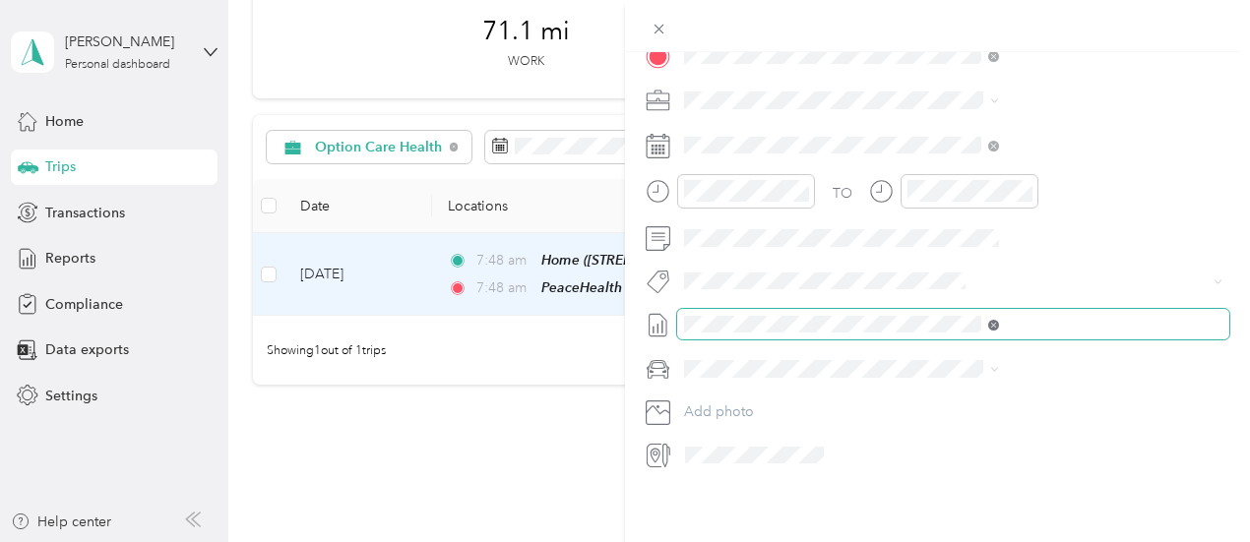
click at [999, 320] on icon at bounding box center [993, 325] width 11 height 11
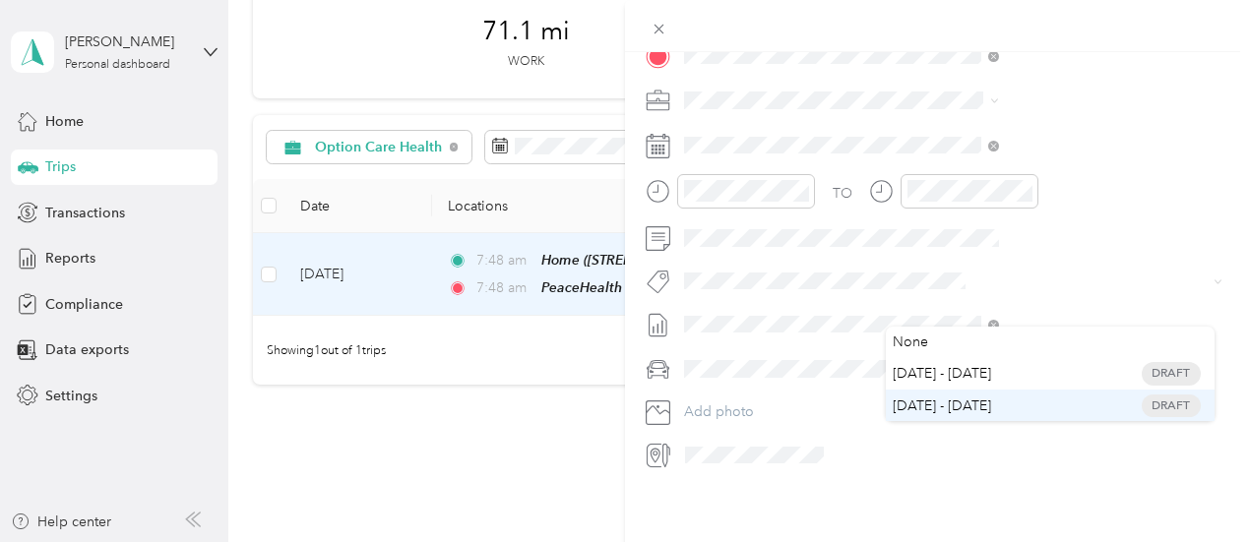
click at [1088, 401] on span "[DATE] - [DATE] Draft" at bounding box center [1049, 406] width 301 height 18
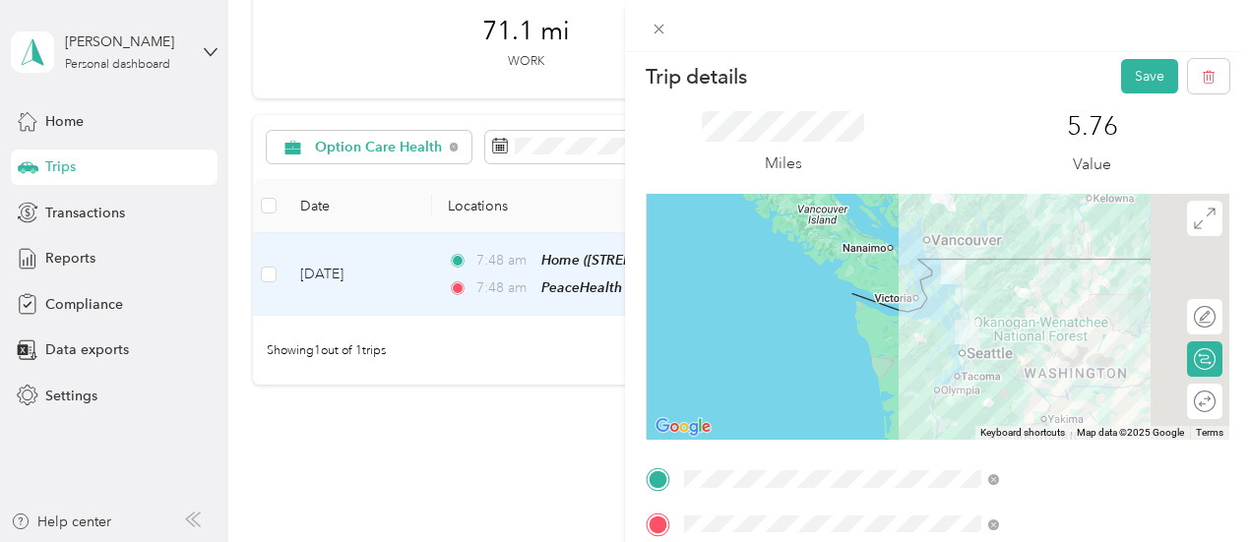
scroll to position [0, 0]
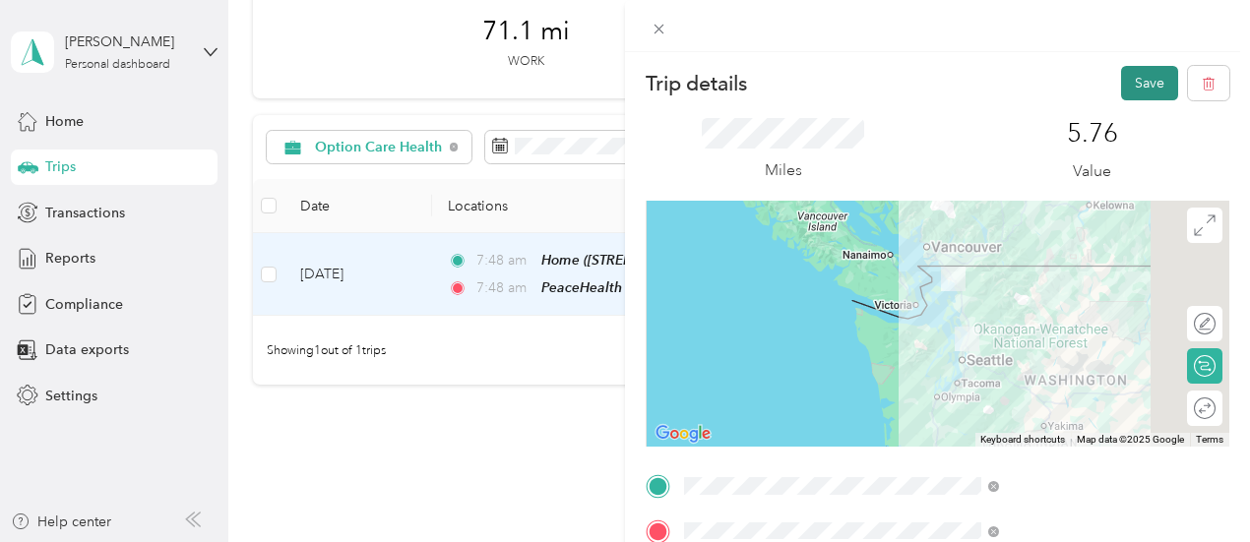
click at [1126, 77] on button "Save" at bounding box center [1149, 83] width 57 height 34
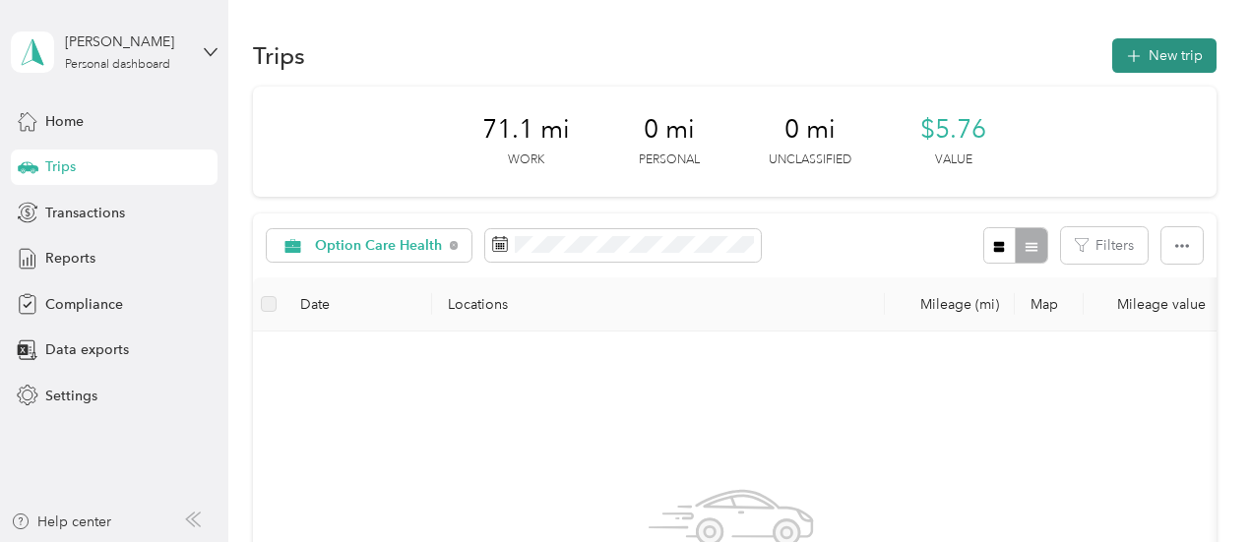
click at [1157, 52] on button "New trip" at bounding box center [1164, 55] width 104 height 34
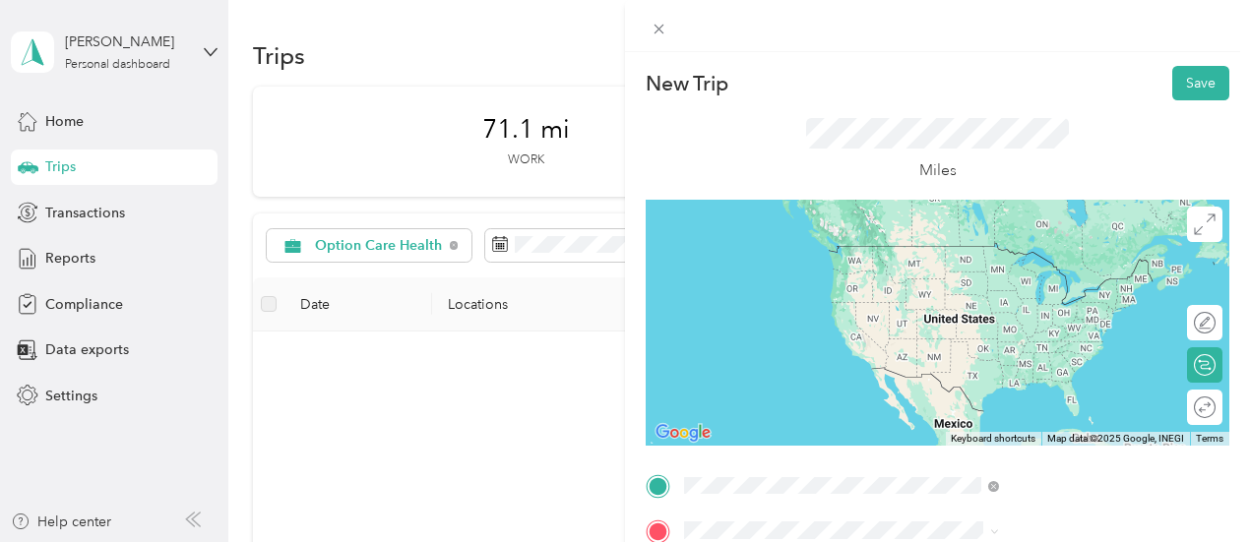
click at [1019, 277] on span "[STREET_ADDRESS]" at bounding box center [991, 275] width 125 height 17
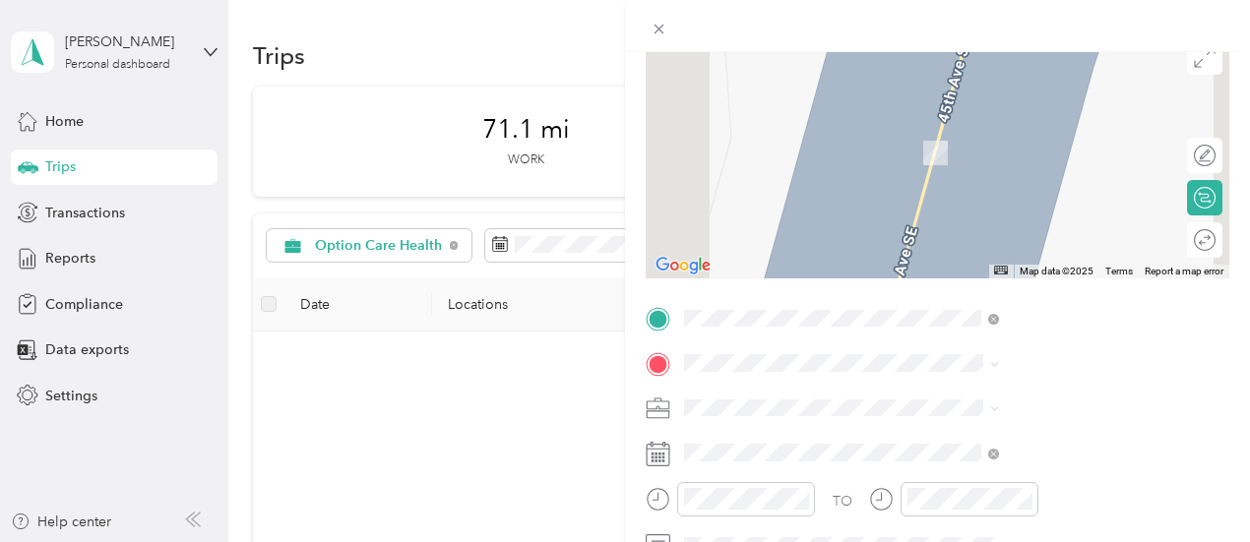
scroll to position [197, 0]
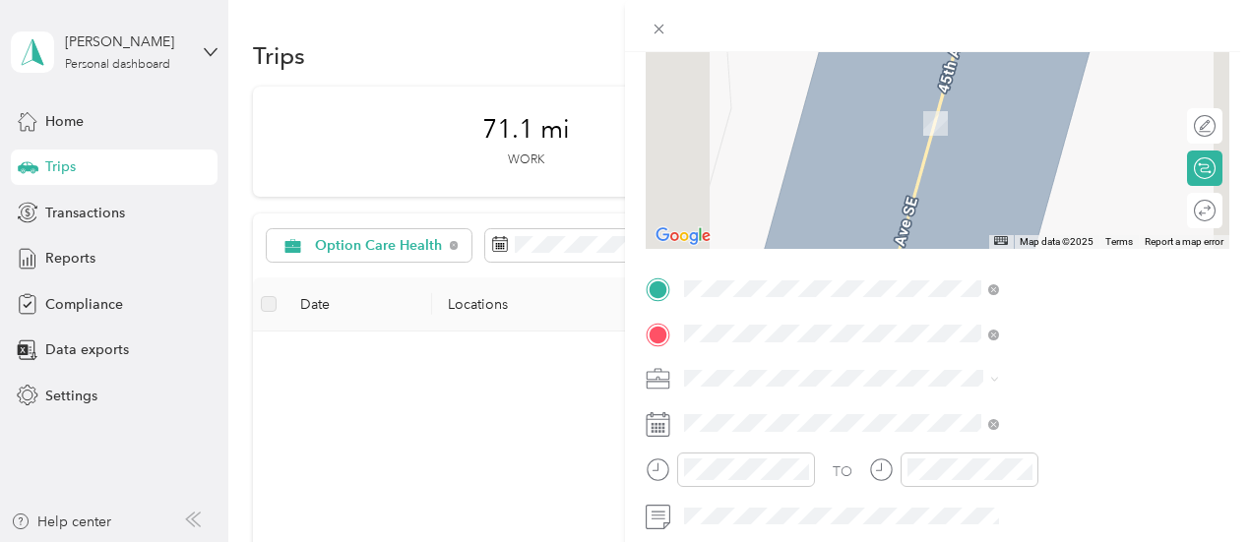
click at [970, 183] on span "1959 [GEOGRAPHIC_DATA][US_STATE], [GEOGRAPHIC_DATA]" at bounding box center [1064, 178] width 271 height 34
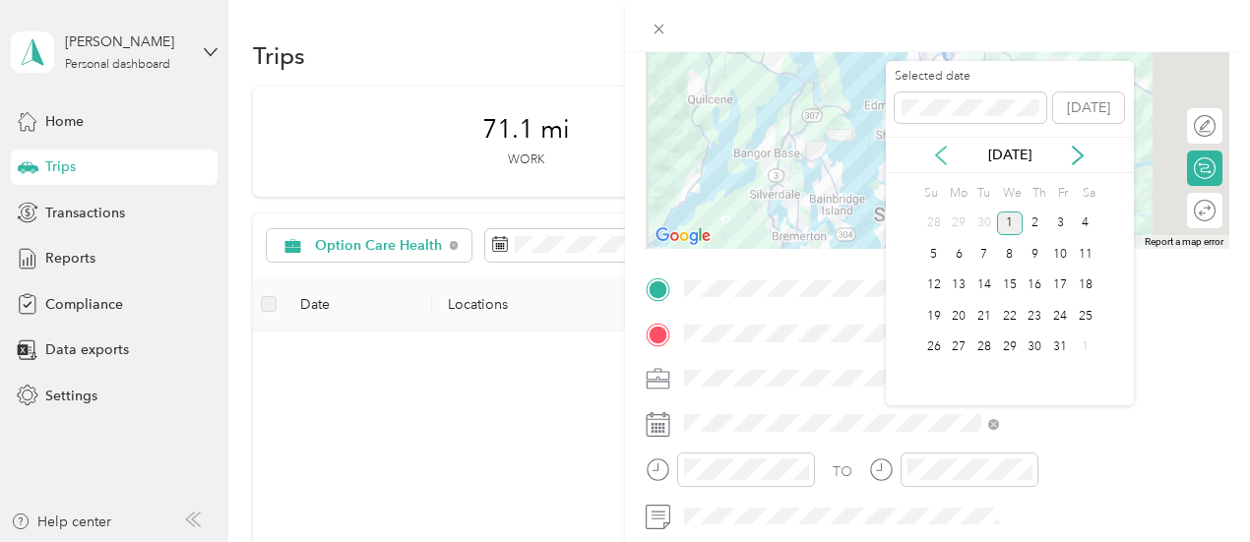
click at [943, 154] on icon at bounding box center [941, 156] width 20 height 20
click at [1012, 311] on div "24" at bounding box center [1010, 316] width 26 height 25
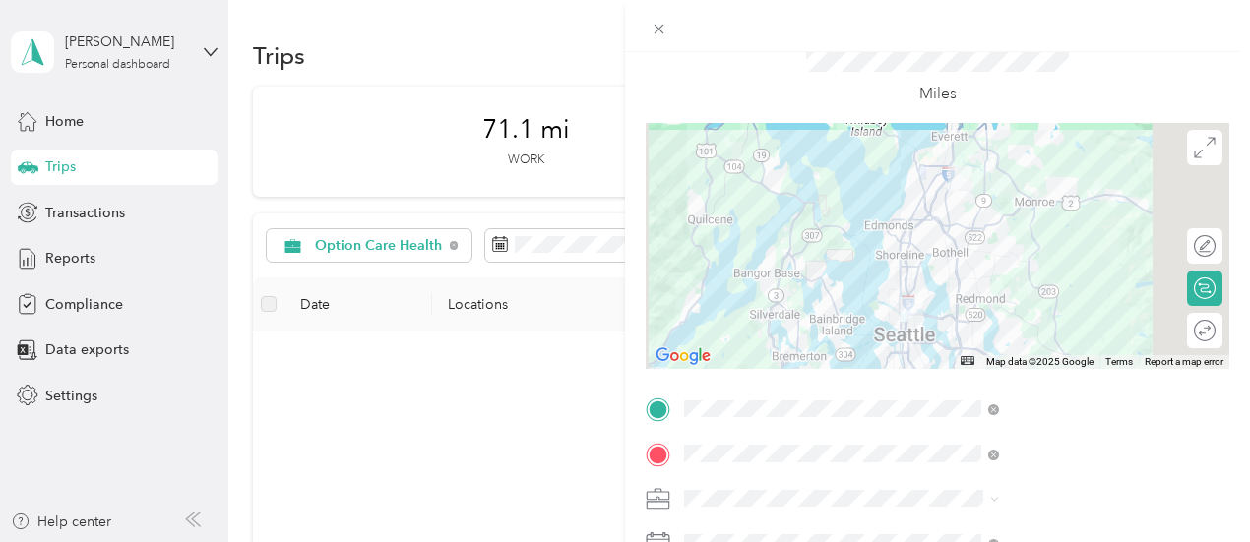
scroll to position [0, 0]
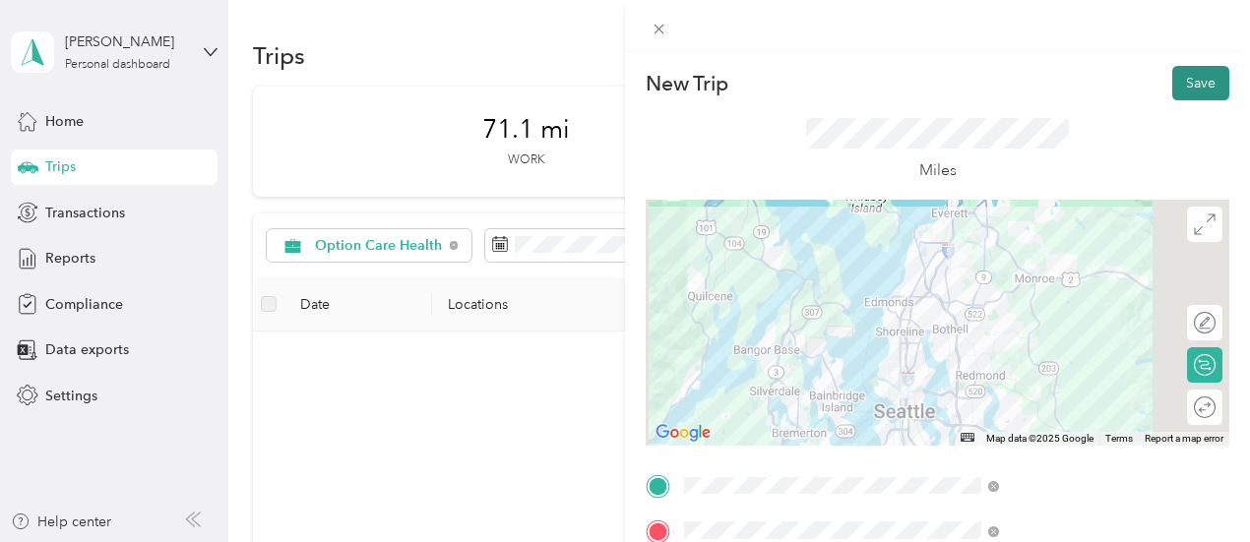
click at [1173, 82] on button "Save" at bounding box center [1200, 83] width 57 height 34
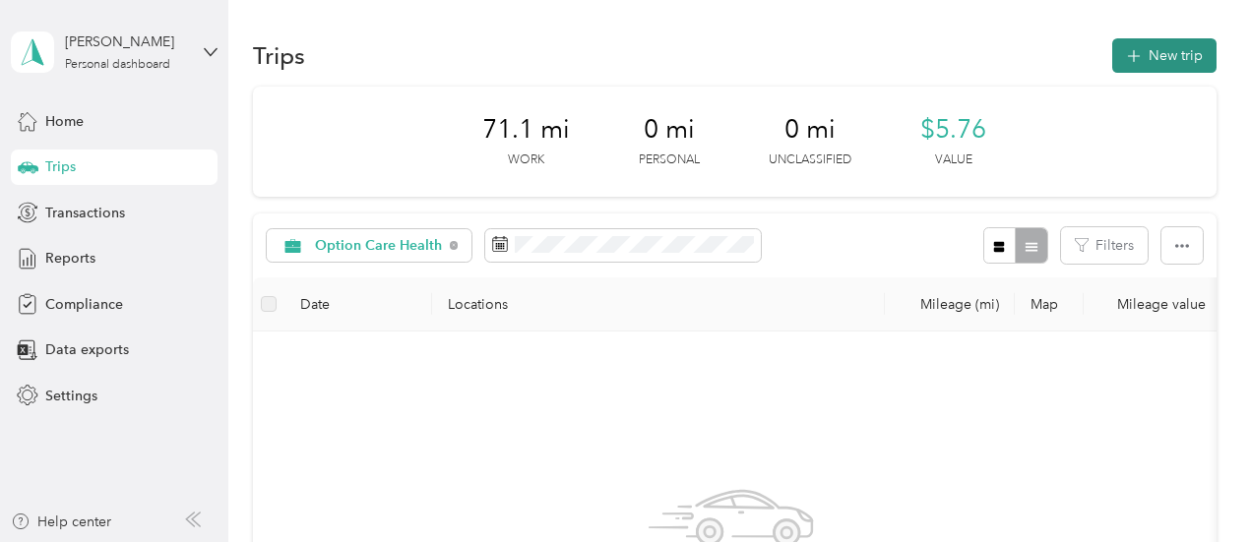
click at [1163, 52] on button "New trip" at bounding box center [1164, 55] width 104 height 34
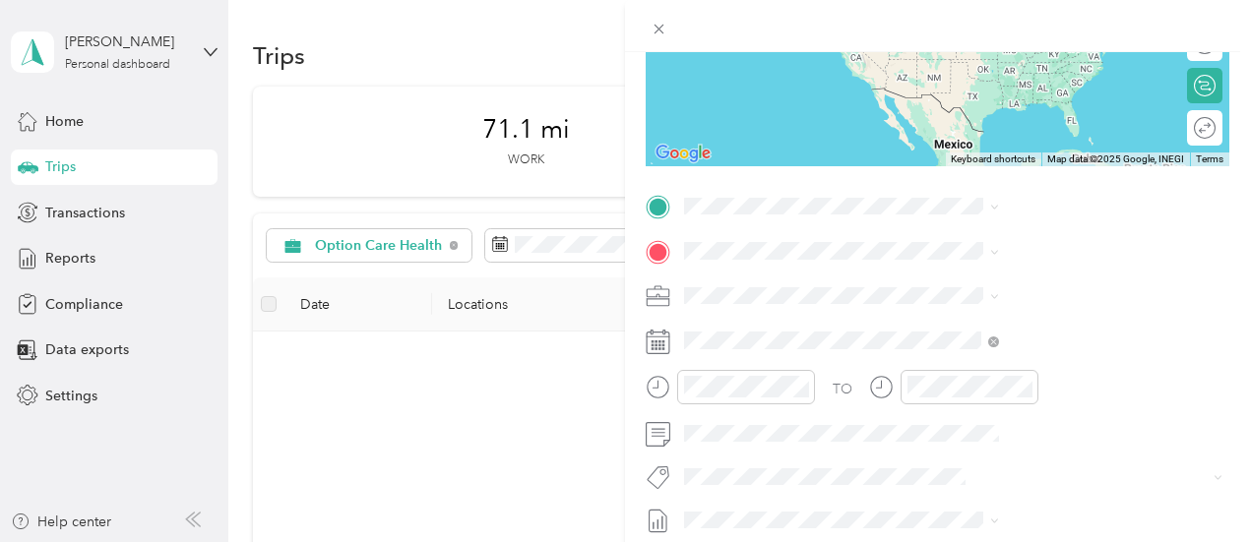
scroll to position [291, 0]
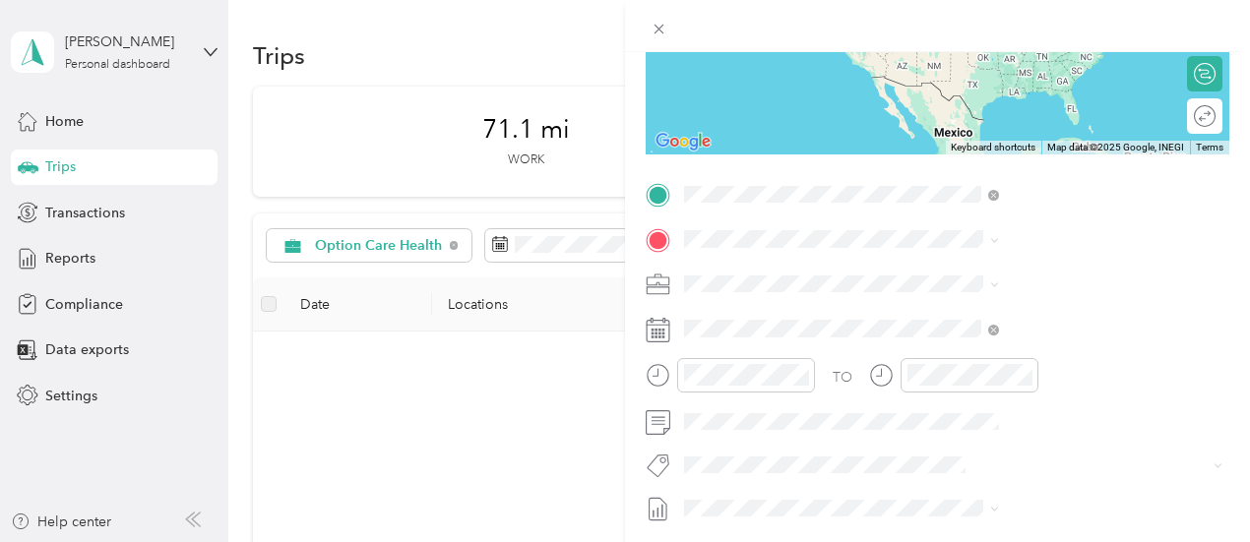
click at [1004, 273] on span "1959 [GEOGRAPHIC_DATA][US_STATE], [GEOGRAPHIC_DATA]" at bounding box center [1064, 274] width 271 height 34
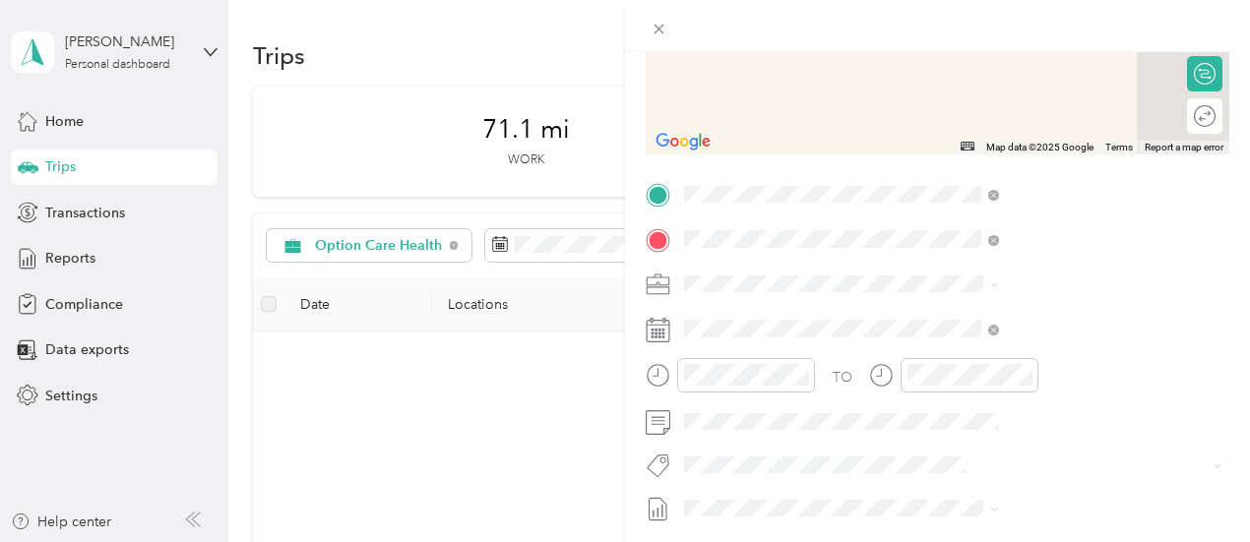
click at [959, 333] on span "[STREET_ADDRESS]" at bounding box center [991, 339] width 125 height 17
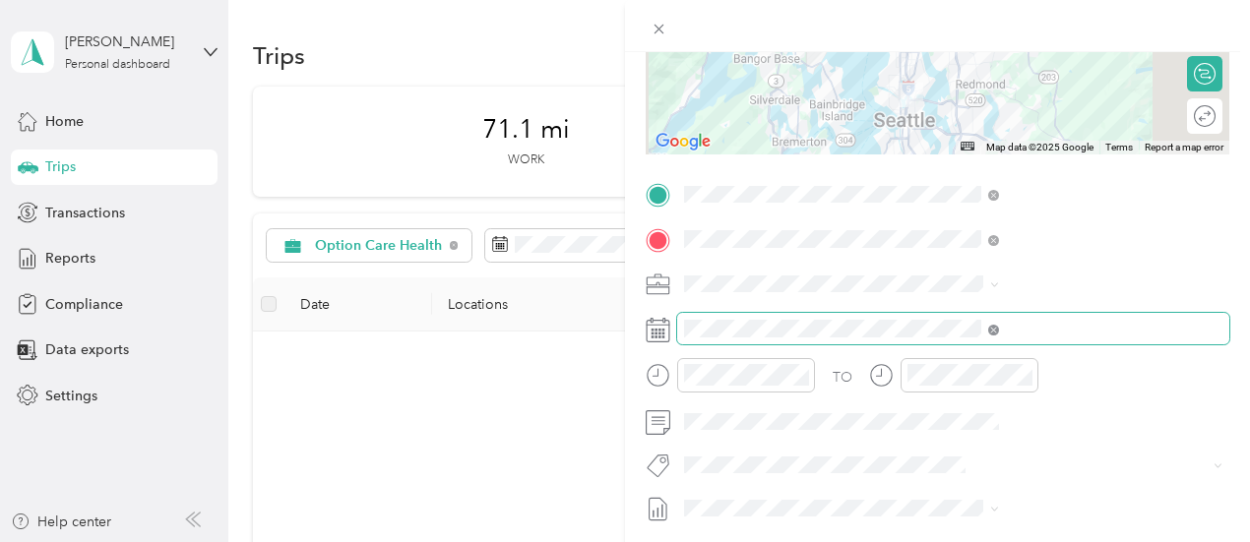
click at [996, 330] on icon at bounding box center [993, 330] width 6 height 6
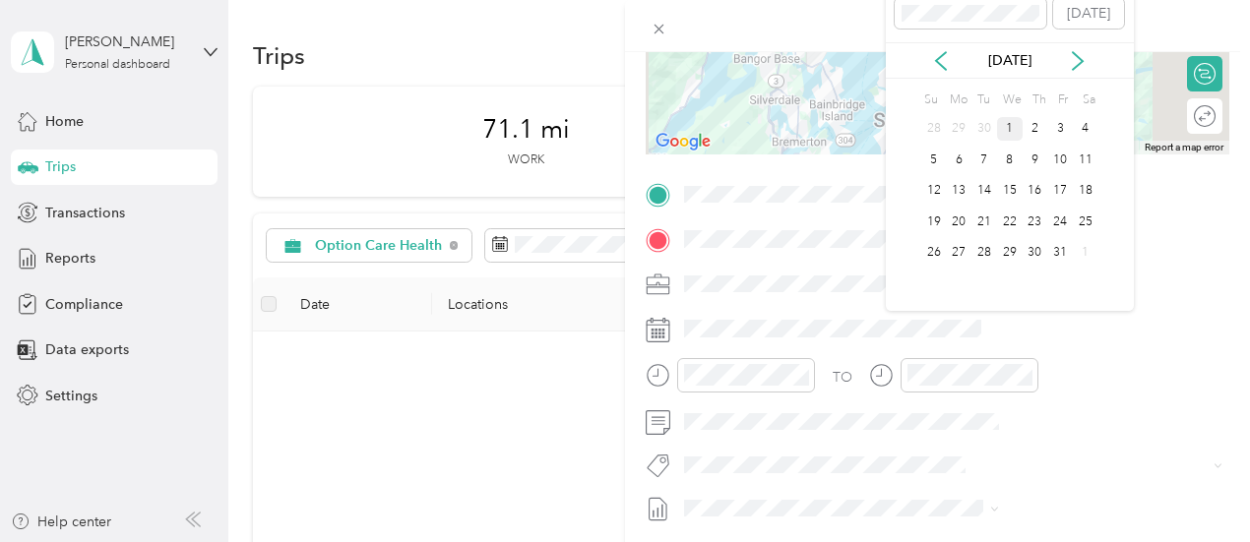
click at [945, 46] on div "[DATE]" at bounding box center [1010, 60] width 248 height 36
click at [940, 63] on icon at bounding box center [941, 61] width 10 height 18
click at [1012, 221] on div "24" at bounding box center [1010, 222] width 26 height 25
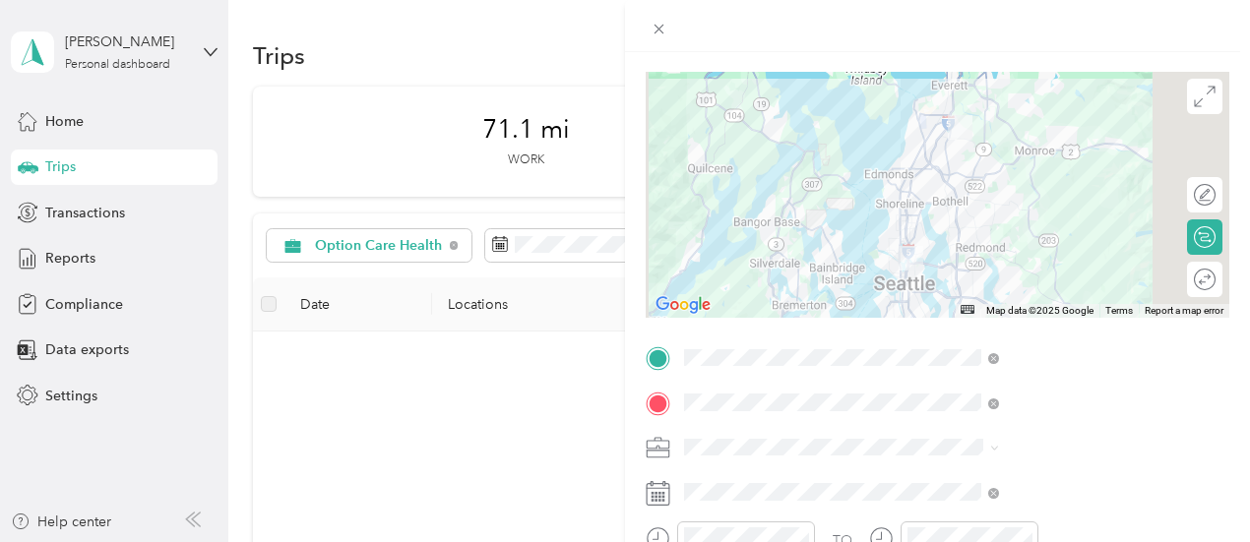
scroll to position [0, 0]
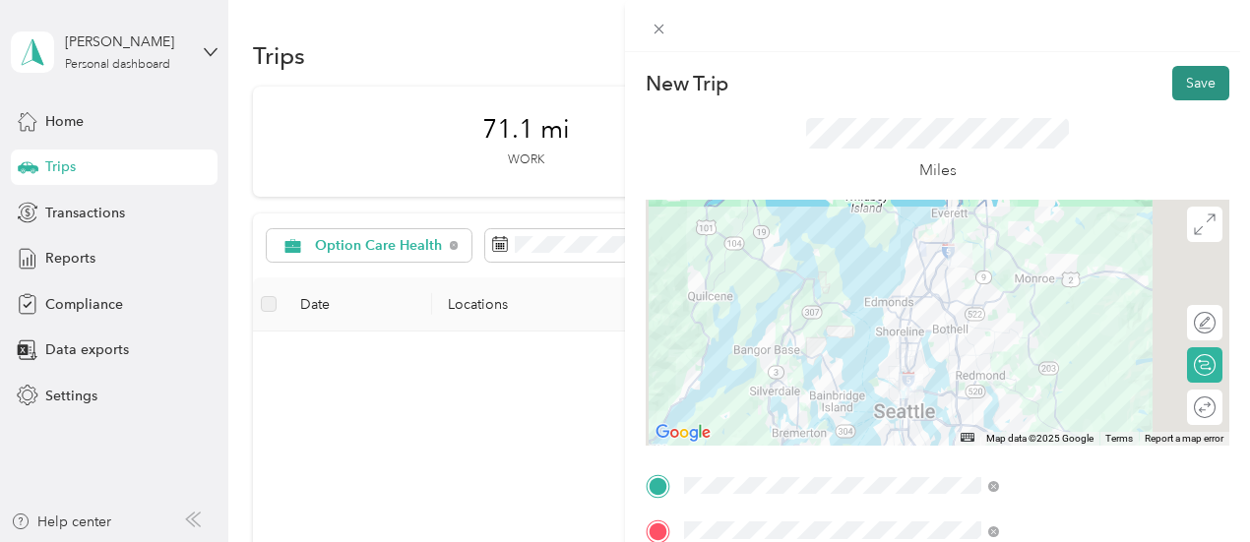
click at [1189, 86] on button "Save" at bounding box center [1200, 83] width 57 height 34
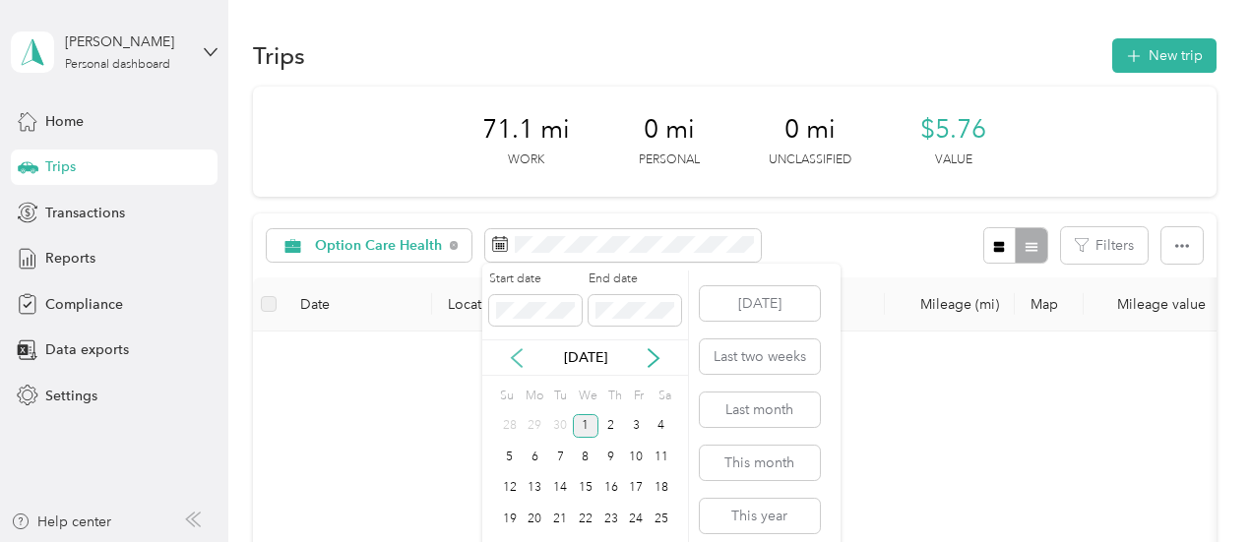
click at [514, 366] on icon at bounding box center [517, 358] width 20 height 20
click at [538, 427] on div "1" at bounding box center [535, 426] width 26 height 25
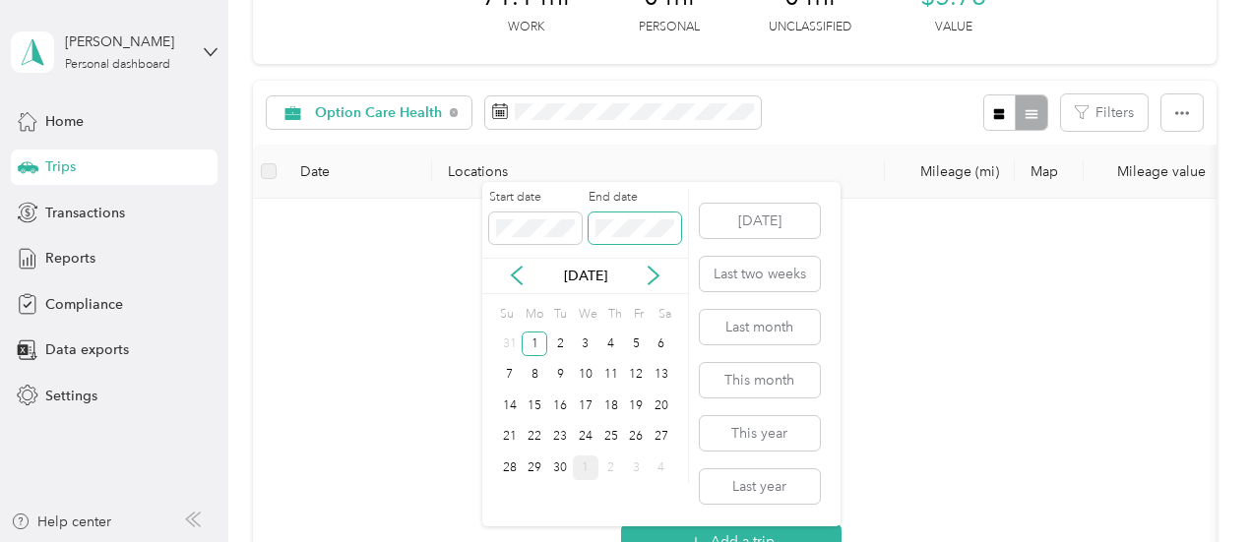
scroll to position [197, 0]
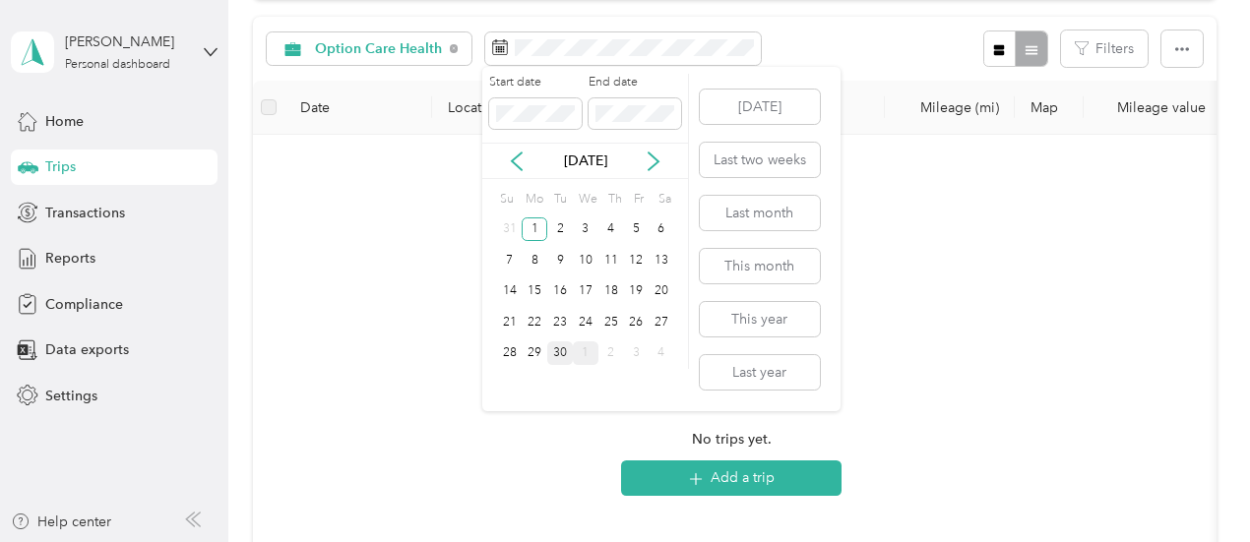
click at [561, 355] on div "30" at bounding box center [560, 353] width 26 height 25
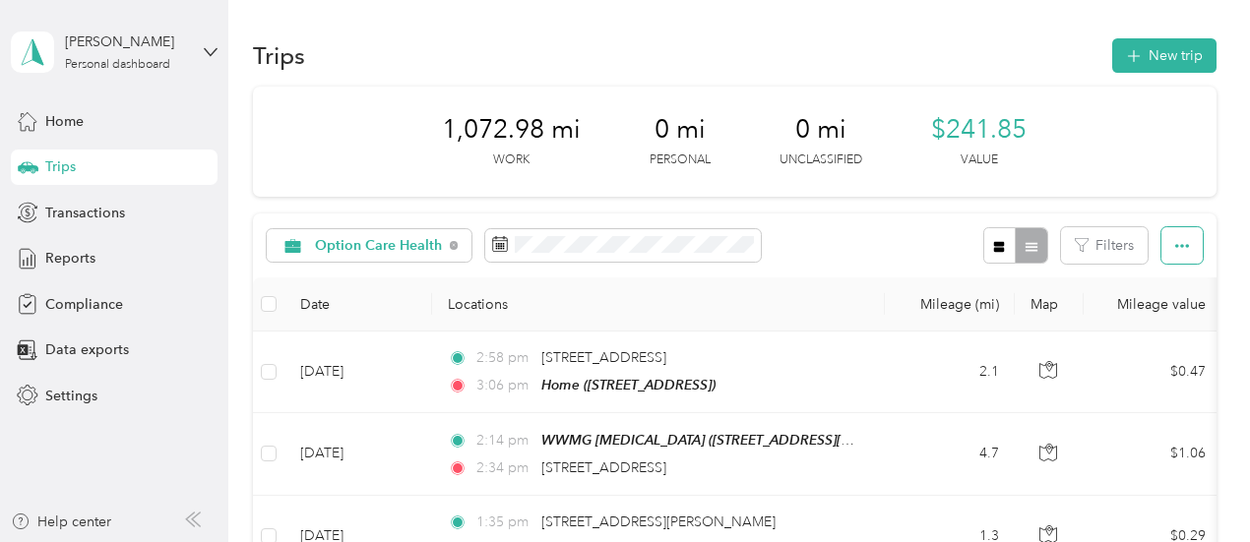
click at [1174, 253] on button "button" at bounding box center [1181, 245] width 41 height 36
click at [1155, 319] on span "Export" at bounding box center [1148, 316] width 41 height 17
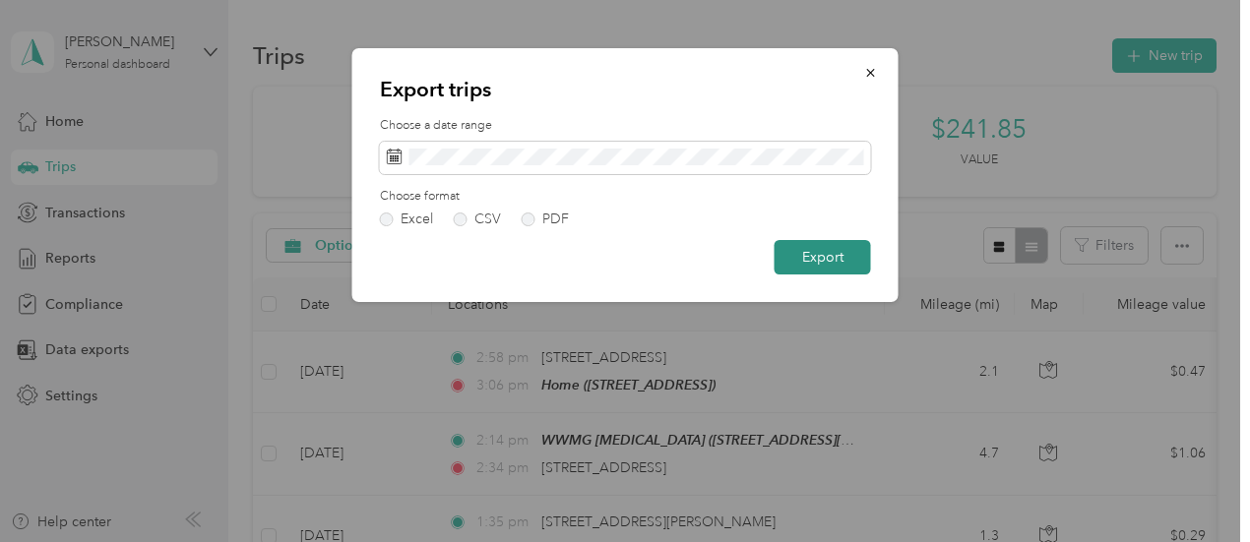
click at [844, 251] on button "Export" at bounding box center [822, 257] width 96 height 34
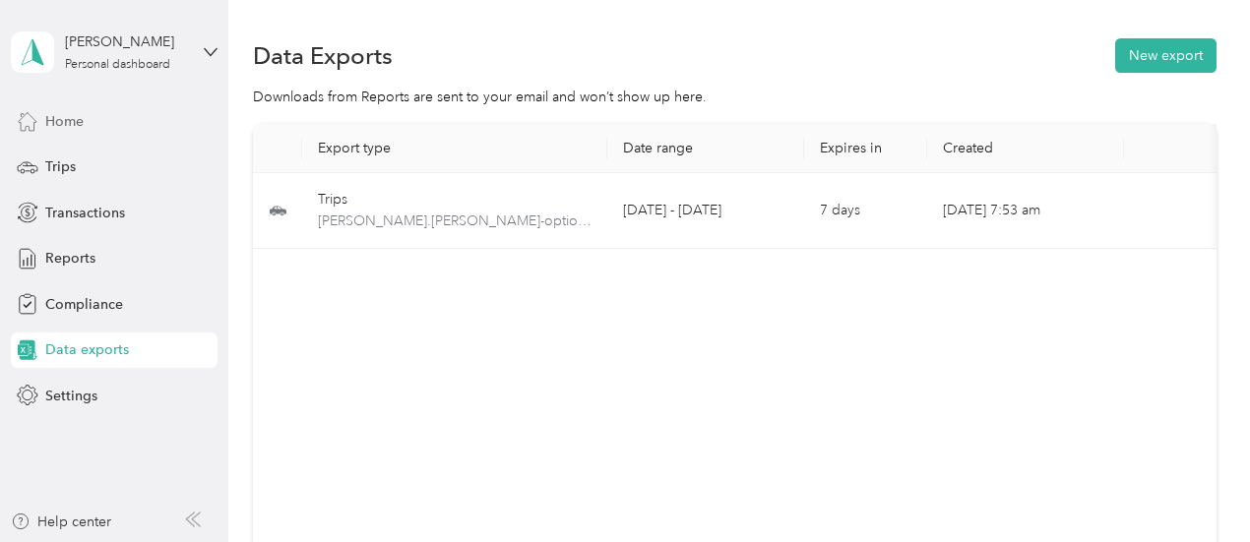
click at [79, 133] on div "Home" at bounding box center [114, 120] width 207 height 35
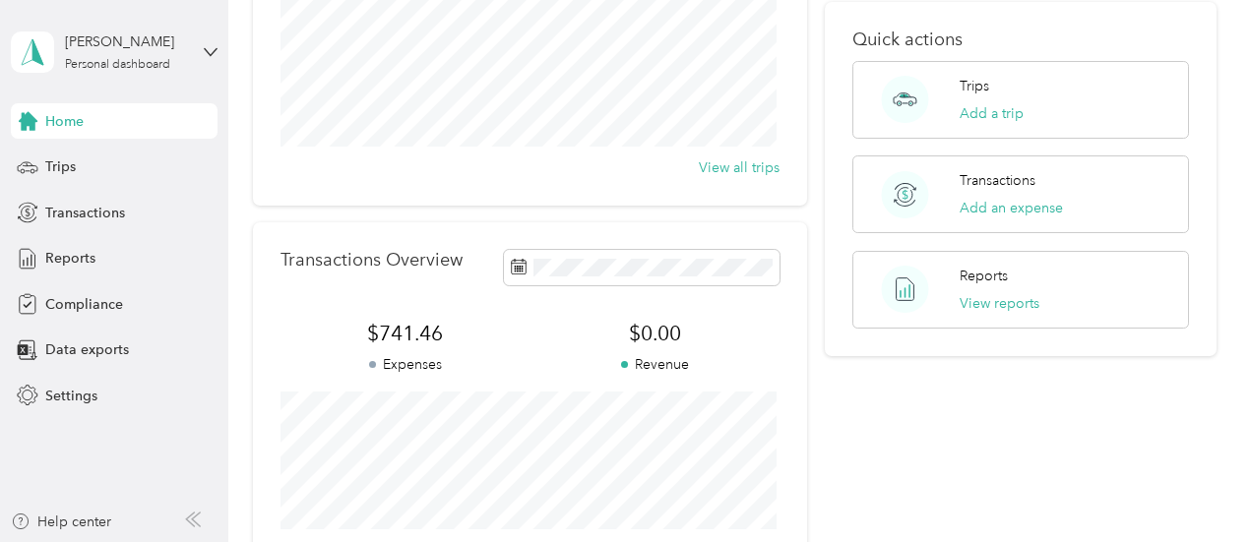
scroll to position [394, 0]
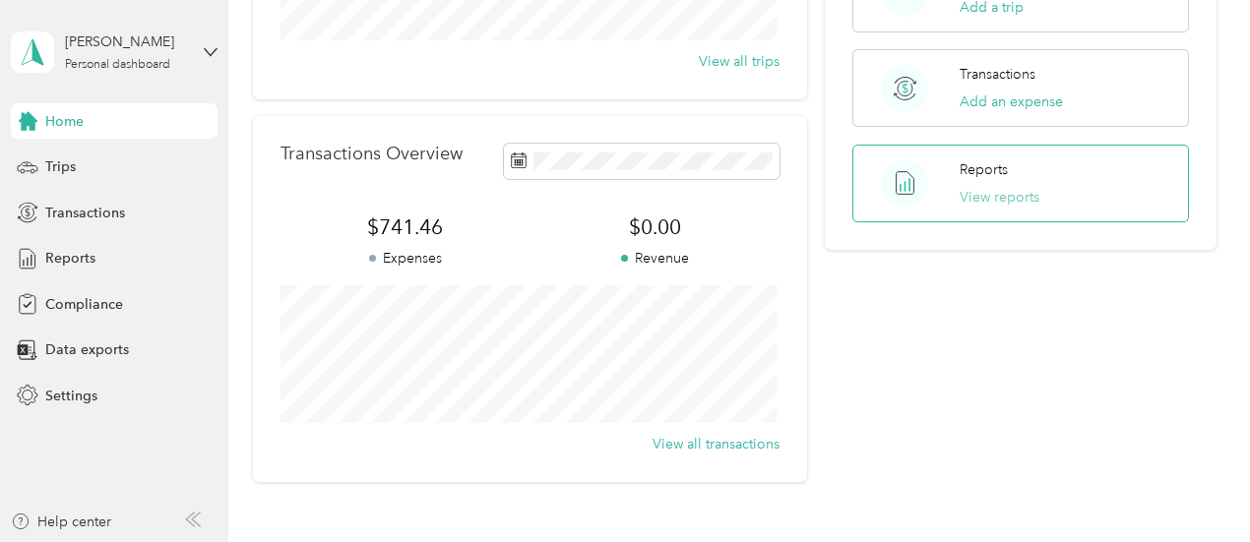
click at [977, 187] on button "View reports" at bounding box center [999, 197] width 80 height 21
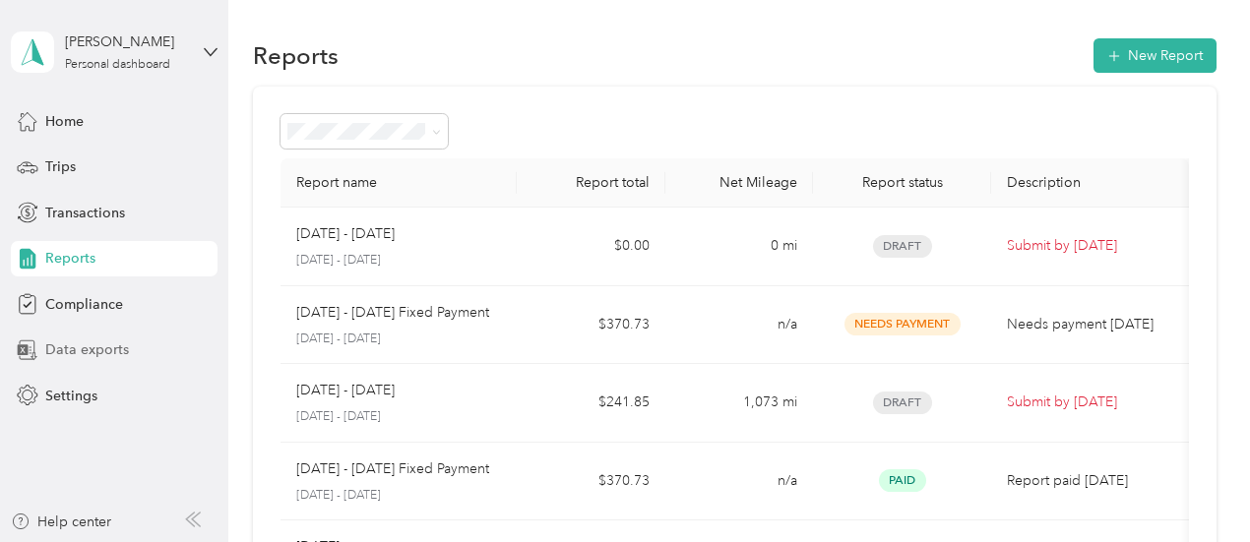
click at [114, 349] on span "Data exports" at bounding box center [87, 350] width 84 height 21
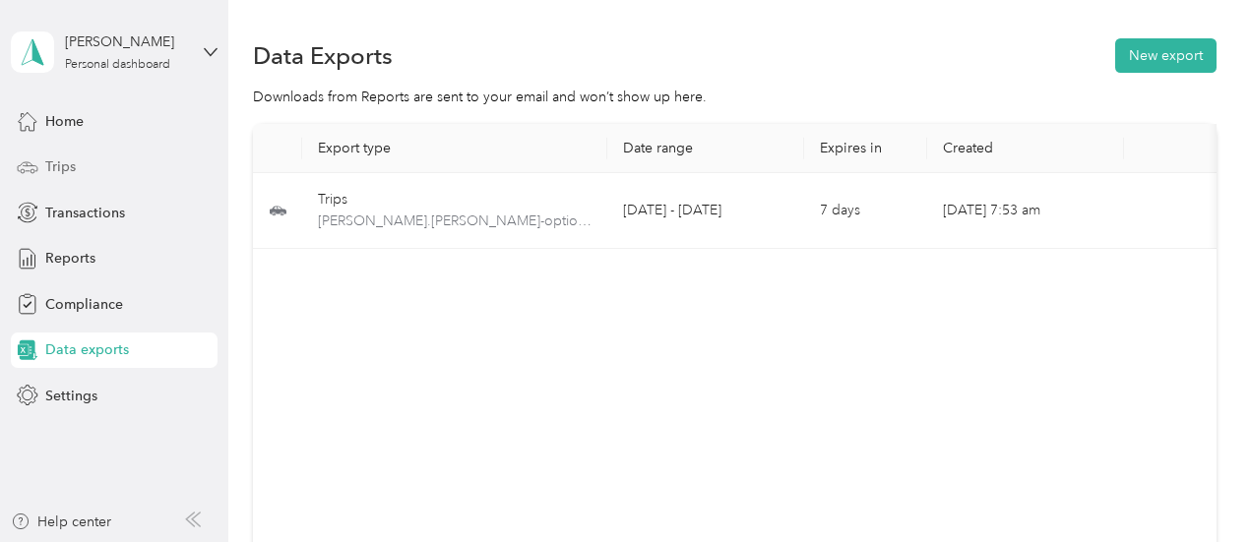
click at [114, 161] on div "Trips" at bounding box center [114, 167] width 207 height 35
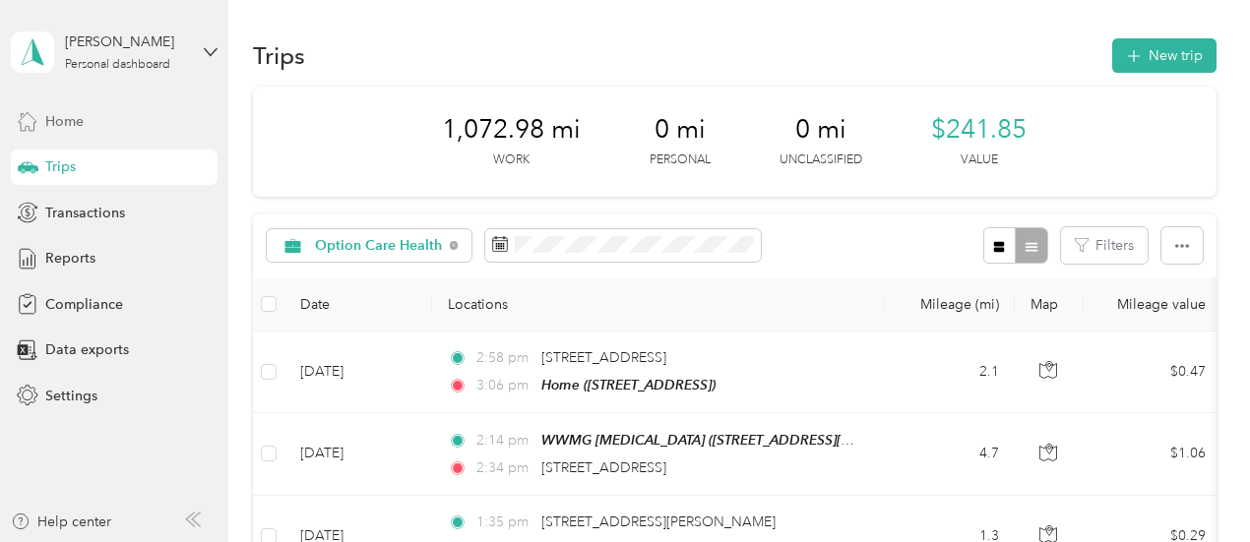
click at [154, 130] on div "Home" at bounding box center [114, 120] width 207 height 35
